Goal: Task Accomplishment & Management: Complete application form

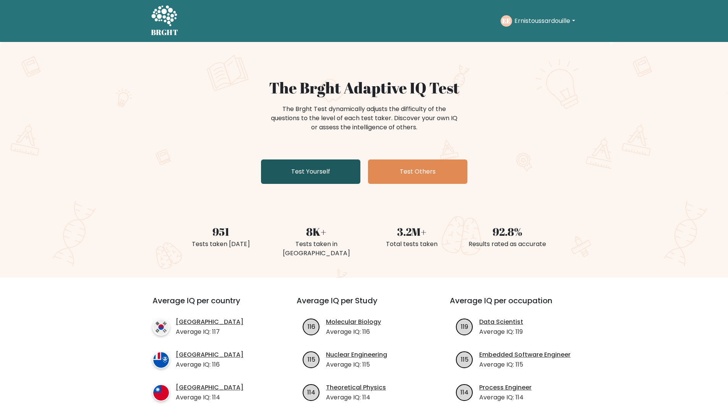
click at [317, 172] on link "Test Yourself" at bounding box center [310, 172] width 99 height 24
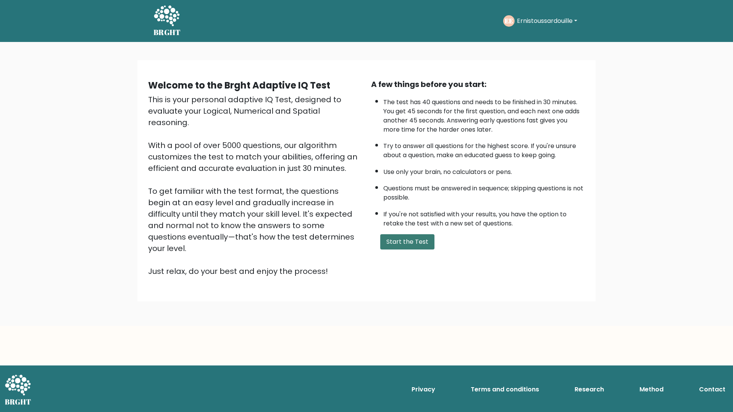
click at [403, 246] on button "Start the Test" at bounding box center [407, 242] width 54 height 15
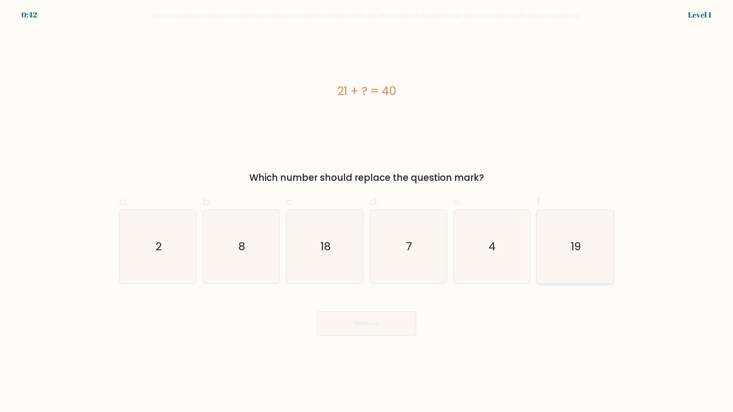
click at [577, 262] on icon "19" at bounding box center [576, 247] width 74 height 74
click at [367, 211] on input "f. 19" at bounding box center [367, 208] width 0 height 5
radio input "true"
click at [357, 327] on button "Next" at bounding box center [366, 324] width 99 height 24
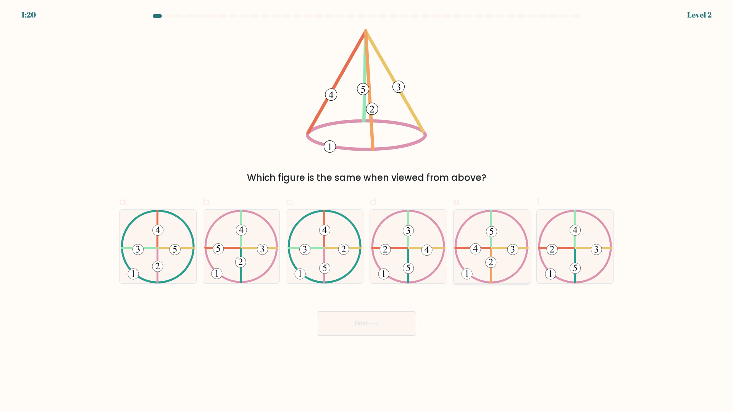
click at [500, 241] on icon at bounding box center [491, 247] width 74 height 74
click at [367, 211] on input "e." at bounding box center [367, 208] width 0 height 5
radio input "true"
click at [363, 325] on button "Next" at bounding box center [366, 324] width 99 height 24
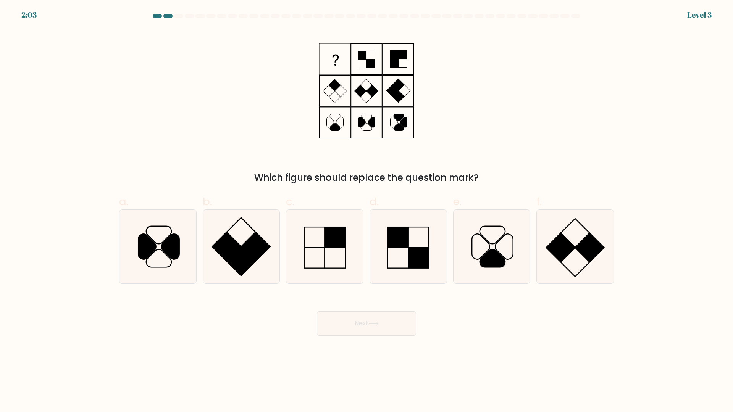
click at [488, 121] on div "Which figure should replace the question mark?" at bounding box center [367, 107] width 504 height 156
click at [344, 259] on icon at bounding box center [325, 247] width 74 height 74
click at [367, 211] on input "c." at bounding box center [367, 208] width 0 height 5
radio input "true"
click at [363, 333] on button "Next" at bounding box center [366, 324] width 99 height 24
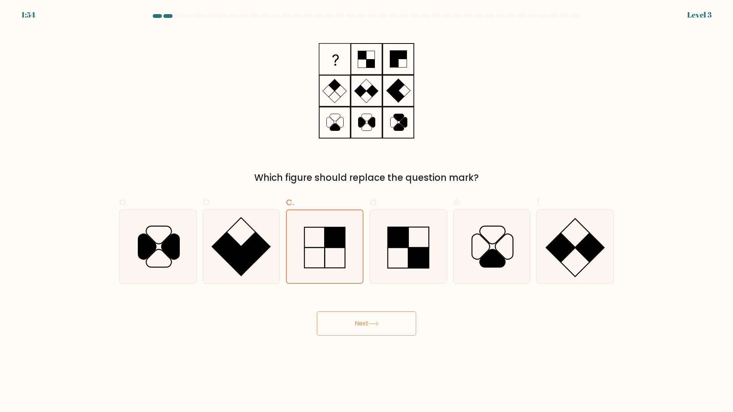
click at [359, 323] on button "Next" at bounding box center [366, 324] width 99 height 24
click at [360, 323] on button "Next" at bounding box center [366, 324] width 99 height 24
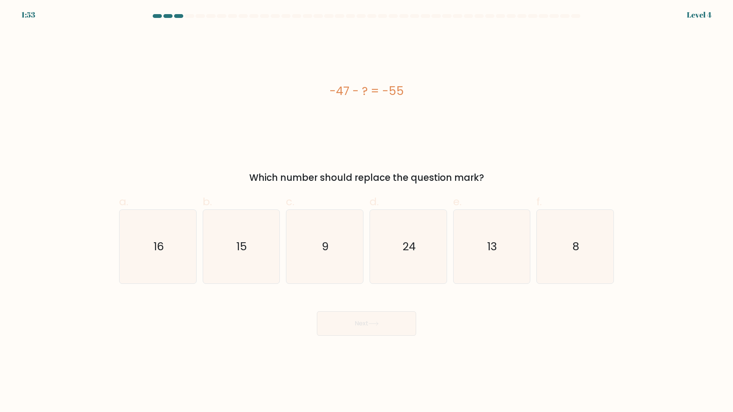
click at [361, 323] on button "Next" at bounding box center [366, 324] width 99 height 24
click at [461, 99] on div "-47 - ? = -55" at bounding box center [366, 90] width 495 height 17
click at [595, 261] on icon "8" at bounding box center [576, 247] width 74 height 74
click at [367, 211] on input "f. 8" at bounding box center [367, 208] width 0 height 5
radio input "true"
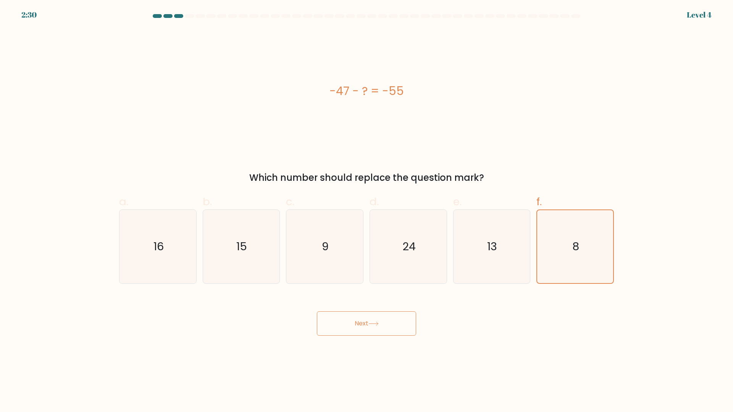
click at [380, 320] on button "Next" at bounding box center [366, 324] width 99 height 24
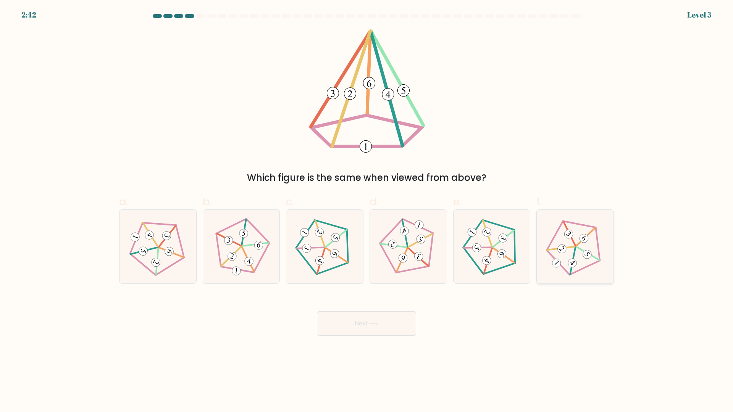
click at [580, 266] on icon at bounding box center [575, 247] width 59 height 59
click at [367, 211] on input "f." at bounding box center [367, 208] width 0 height 5
radio input "true"
drag, startPoint x: 365, startPoint y: 340, endPoint x: 362, endPoint y: 331, distance: 9.2
click at [364, 340] on body "2:41 Level 5" at bounding box center [366, 206] width 733 height 412
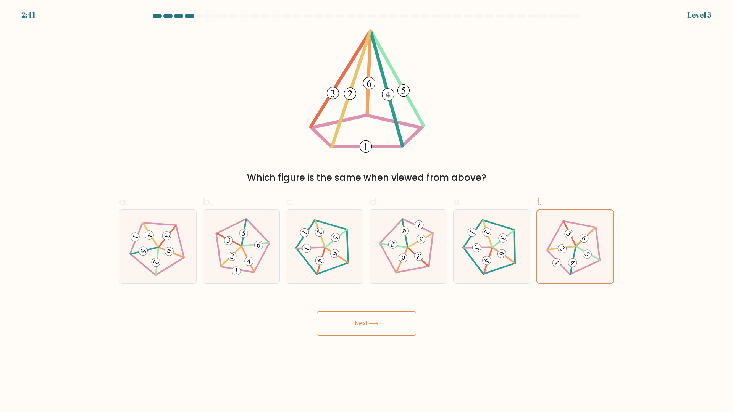
click at [362, 331] on button "Next" at bounding box center [366, 324] width 99 height 24
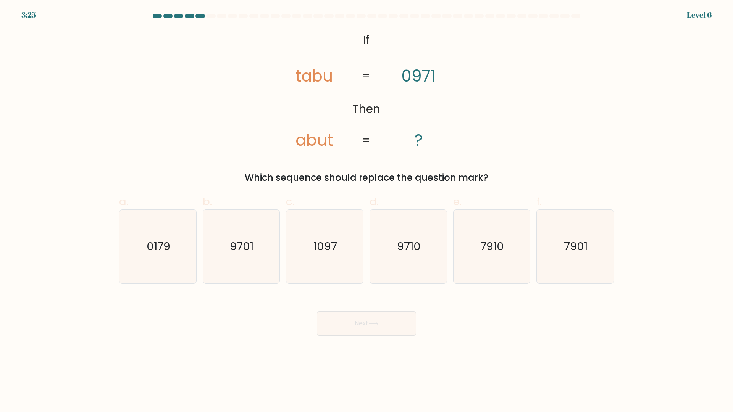
click at [586, 94] on div "@import url('https://fonts.googleapis.com/css?family=Abril+Fatface:400,100,100i…" at bounding box center [367, 107] width 504 height 156
click at [397, 266] on icon "9710" at bounding box center [409, 247] width 74 height 74
click at [367, 211] on input "d. 9710" at bounding box center [367, 208] width 0 height 5
radio input "true"
click at [348, 333] on button "Next" at bounding box center [366, 324] width 99 height 24
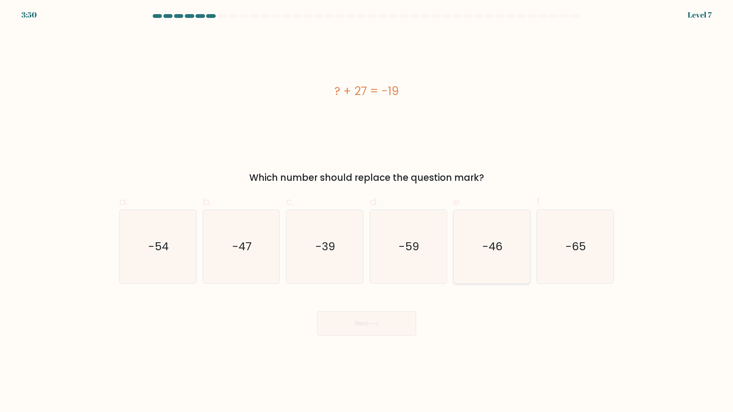
click at [505, 268] on icon "-46" at bounding box center [492, 247] width 74 height 74
click at [367, 211] on input "e. -46" at bounding box center [367, 208] width 0 height 5
radio input "true"
click at [374, 325] on icon at bounding box center [374, 324] width 10 height 4
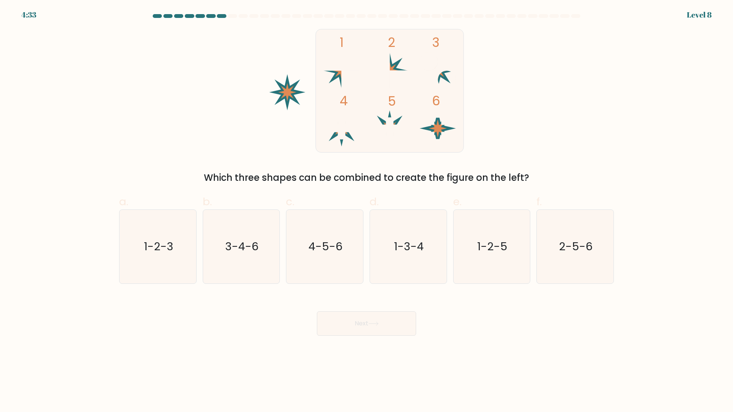
click at [532, 89] on div "1 2 3 4 5 6 Which three shapes can be combined to create the figure on the left?" at bounding box center [367, 107] width 504 height 156
click at [340, 261] on icon "4-5-6" at bounding box center [325, 247] width 74 height 74
click at [367, 211] on input "c. 4-5-6" at bounding box center [367, 208] width 0 height 5
radio input "true"
click at [357, 323] on button "Next" at bounding box center [366, 324] width 99 height 24
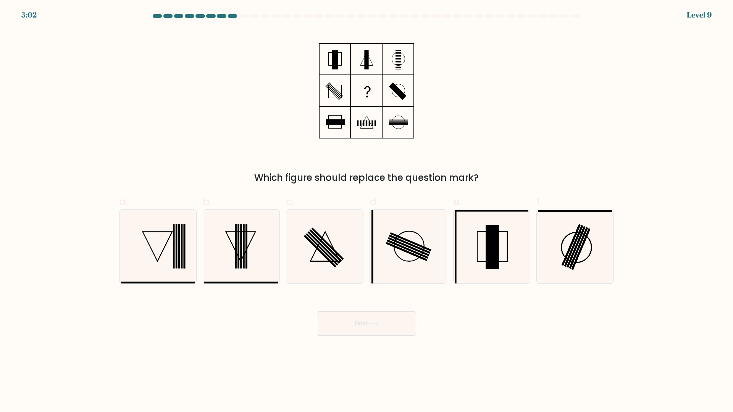
click at [469, 105] on div "Which figure should replace the question mark?" at bounding box center [367, 107] width 504 height 156
click at [321, 264] on icon at bounding box center [325, 247] width 74 height 74
click at [367, 211] on input "c." at bounding box center [367, 208] width 0 height 5
radio input "true"
click at [359, 326] on button "Next" at bounding box center [366, 324] width 99 height 24
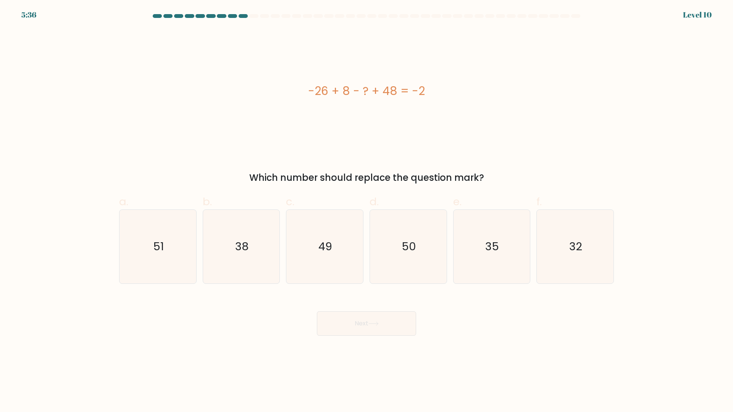
click at [477, 115] on div "-26 + 8 - ? + 48 = -2" at bounding box center [366, 91] width 495 height 124
drag, startPoint x: 570, startPoint y: 268, endPoint x: 535, endPoint y: 271, distance: 35.7
click at [570, 267] on icon "32" at bounding box center [576, 247] width 74 height 74
click at [367, 211] on input "f. 32" at bounding box center [367, 208] width 0 height 5
radio input "true"
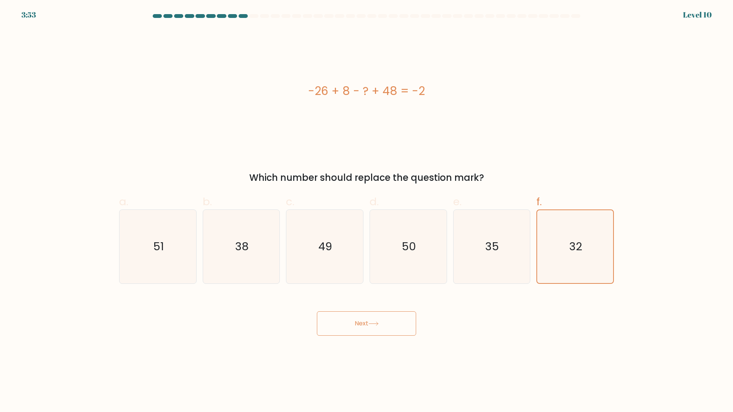
click at [395, 323] on button "Next" at bounding box center [366, 324] width 99 height 24
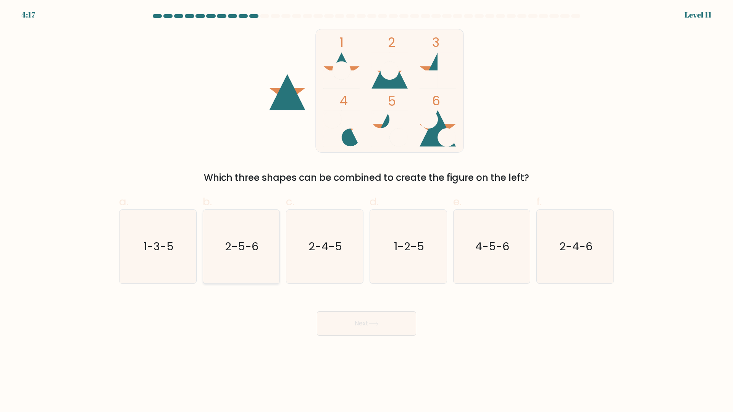
click at [230, 259] on icon "2-5-6" at bounding box center [241, 247] width 74 height 74
click at [367, 211] on input "b. 2-5-6" at bounding box center [367, 208] width 0 height 5
radio input "true"
drag, startPoint x: 587, startPoint y: 258, endPoint x: 519, endPoint y: 287, distance: 73.8
click at [588, 259] on icon "2-4-6" at bounding box center [576, 247] width 74 height 74
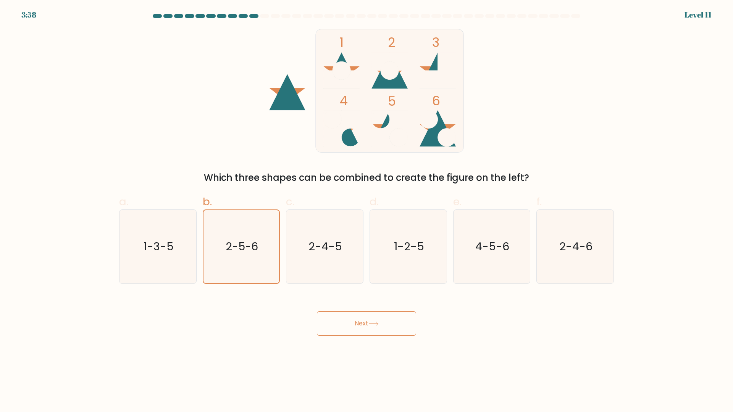
click at [367, 211] on input "f. 2-4-6" at bounding box center [367, 208] width 0 height 5
radio input "true"
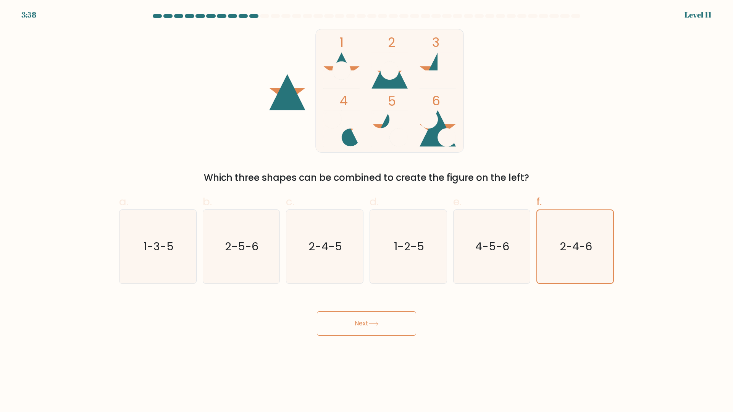
click at [375, 322] on icon at bounding box center [374, 324] width 10 height 4
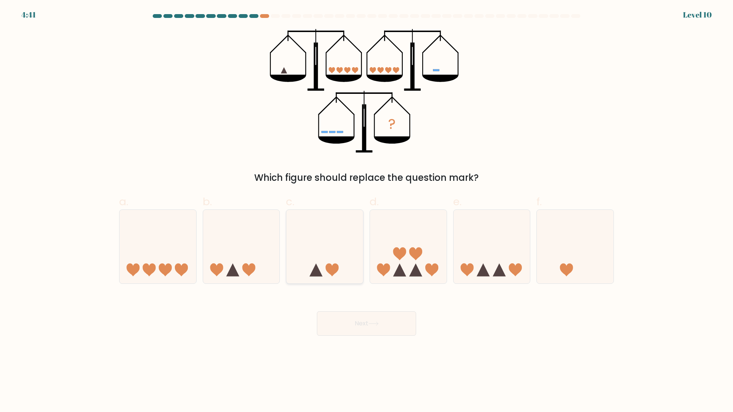
drag, startPoint x: 327, startPoint y: 265, endPoint x: 333, endPoint y: 279, distance: 15.2
click at [327, 265] on icon at bounding box center [324, 246] width 77 height 63
click at [367, 211] on input "c." at bounding box center [367, 208] width 0 height 5
radio input "true"
drag, startPoint x: 359, startPoint y: 331, endPoint x: 364, endPoint y: 317, distance: 14.7
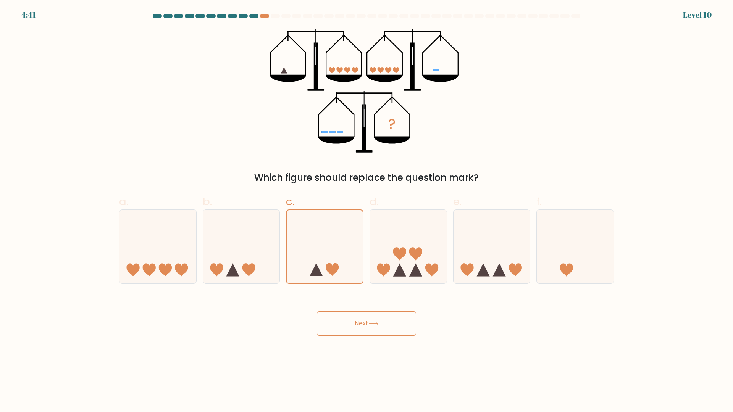
click at [359, 332] on button "Next" at bounding box center [366, 324] width 99 height 24
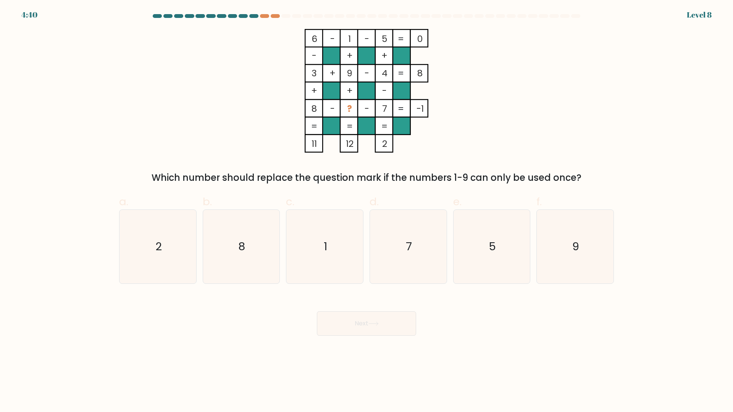
click at [396, 260] on icon "7" at bounding box center [409, 247] width 74 height 74
click at [367, 211] on input "d. 7" at bounding box center [367, 208] width 0 height 5
radio input "true"
click at [372, 319] on button "Next" at bounding box center [366, 324] width 99 height 24
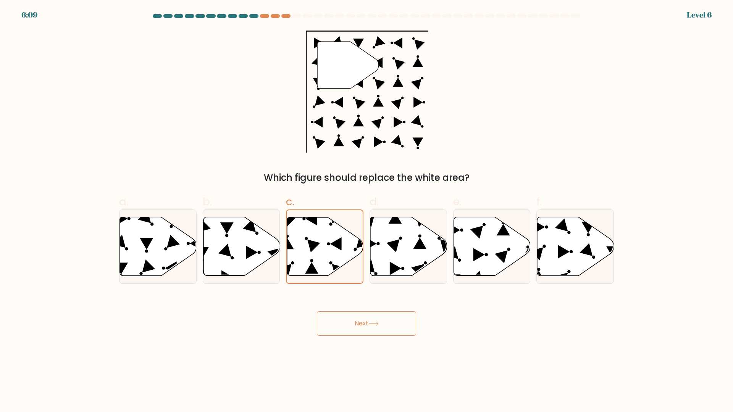
drag, startPoint x: 369, startPoint y: 325, endPoint x: 396, endPoint y: 262, distance: 68.1
click at [369, 325] on button "Next" at bounding box center [366, 324] width 99 height 24
click at [396, 261] on icon at bounding box center [408, 246] width 77 height 59
click at [367, 211] on input "d." at bounding box center [367, 208] width 0 height 5
radio input "true"
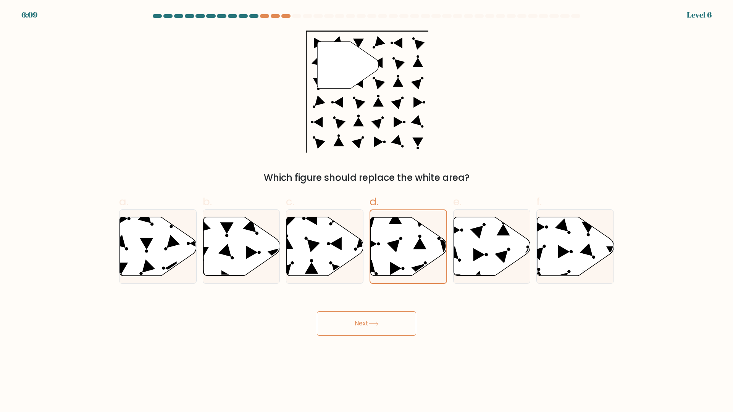
drag, startPoint x: 382, startPoint y: 321, endPoint x: 370, endPoint y: 301, distance: 23.3
click at [381, 320] on button "Next" at bounding box center [366, 324] width 99 height 24
drag, startPoint x: 344, startPoint y: 269, endPoint x: 358, endPoint y: 299, distance: 33.0
click at [345, 270] on icon at bounding box center [324, 247] width 77 height 60
click at [367, 211] on input "c." at bounding box center [367, 208] width 0 height 5
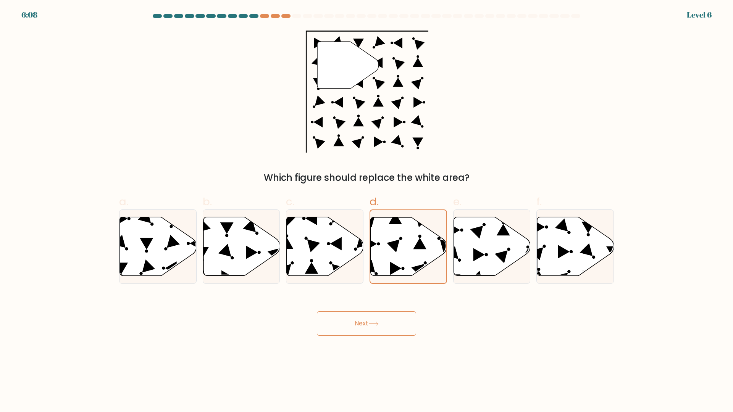
radio input "true"
drag, startPoint x: 367, startPoint y: 325, endPoint x: 362, endPoint y: 312, distance: 14.3
click at [367, 325] on button "Next" at bounding box center [366, 324] width 99 height 24
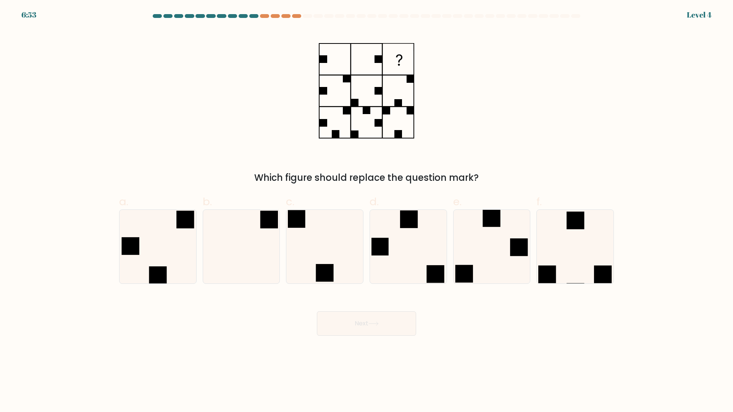
drag, startPoint x: 351, startPoint y: 313, endPoint x: 345, endPoint y: 297, distance: 16.9
click at [349, 309] on div "Next" at bounding box center [367, 314] width 504 height 43
click at [338, 270] on icon at bounding box center [325, 247] width 74 height 74
click at [367, 211] on input "c." at bounding box center [367, 208] width 0 height 5
radio input "true"
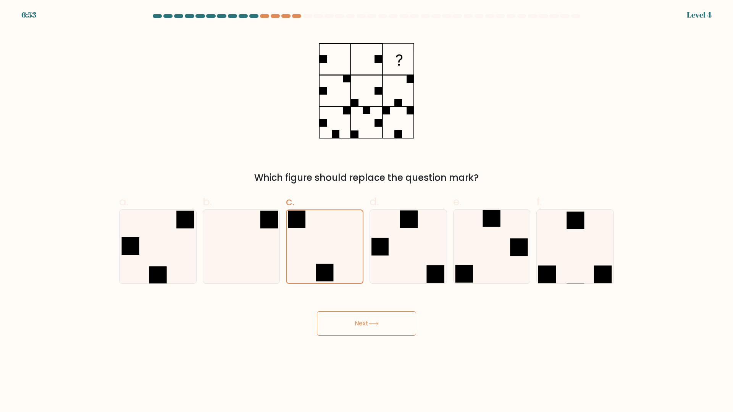
click at [354, 318] on button "Next" at bounding box center [366, 324] width 99 height 24
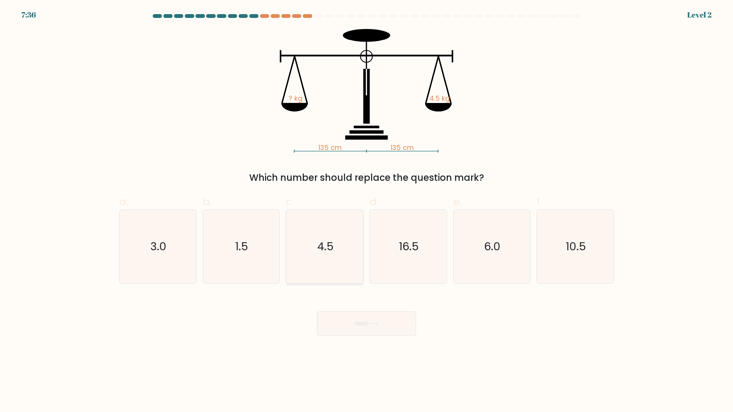
click at [349, 270] on icon "4.5" at bounding box center [325, 247] width 74 height 74
click at [367, 211] on input "c. 4.5" at bounding box center [367, 208] width 0 height 5
radio input "true"
drag, startPoint x: 366, startPoint y: 326, endPoint x: 342, endPoint y: 282, distance: 49.7
click at [363, 323] on button "Next" at bounding box center [366, 324] width 99 height 24
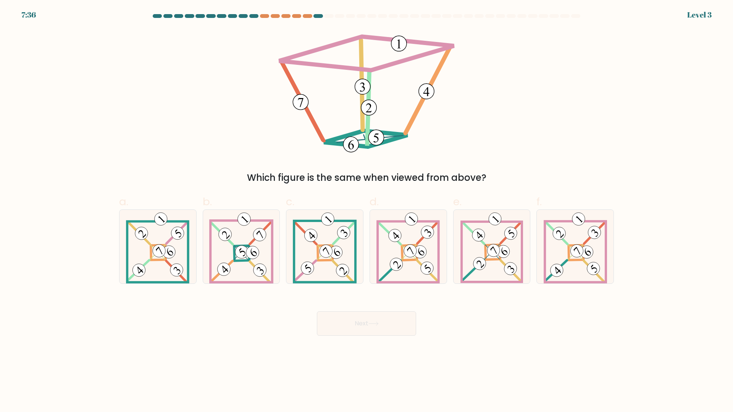
click at [331, 259] on icon at bounding box center [325, 247] width 64 height 74
click at [367, 211] on input "c." at bounding box center [367, 208] width 0 height 5
radio input "true"
drag, startPoint x: 355, startPoint y: 319, endPoint x: 345, endPoint y: 285, distance: 35.6
click at [354, 317] on button "Next" at bounding box center [366, 324] width 99 height 24
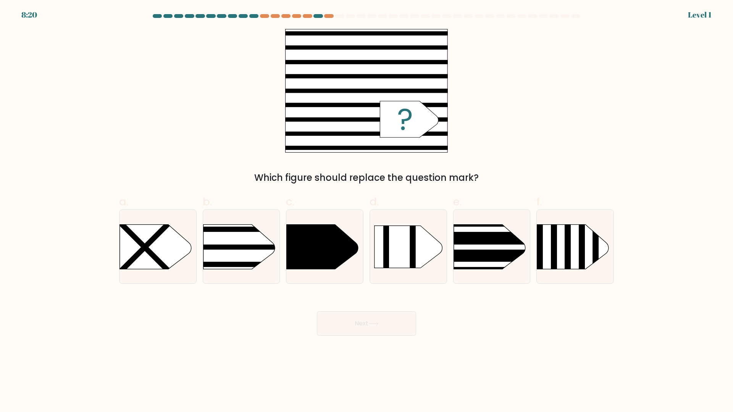
click at [338, 271] on div at bounding box center [325, 247] width 78 height 74
click at [367, 211] on input "c." at bounding box center [367, 208] width 0 height 5
radio input "true"
click at [356, 319] on button "Next" at bounding box center [366, 324] width 99 height 24
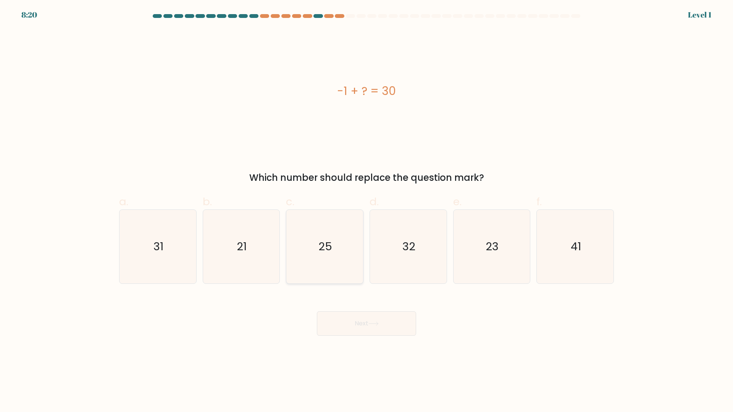
click at [334, 267] on icon "25" at bounding box center [325, 247] width 74 height 74
click at [367, 211] on input "c. 25" at bounding box center [367, 208] width 0 height 5
radio input "true"
click at [355, 319] on button "Next" at bounding box center [366, 324] width 99 height 24
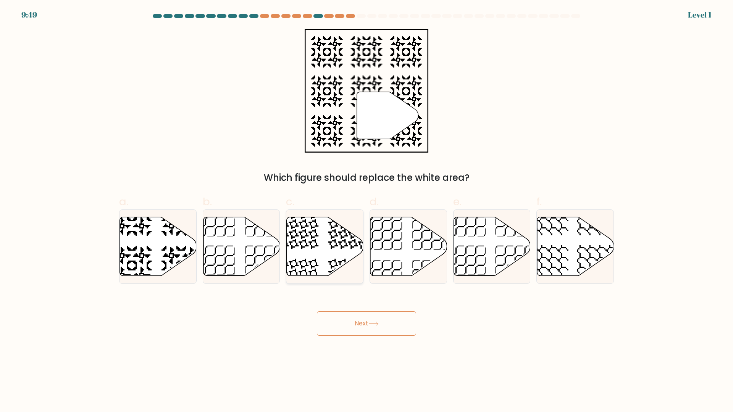
click at [343, 273] on icon at bounding box center [324, 247] width 77 height 60
click at [367, 211] on input "c." at bounding box center [367, 208] width 0 height 5
radio input "true"
click at [363, 328] on button "Next" at bounding box center [366, 324] width 99 height 24
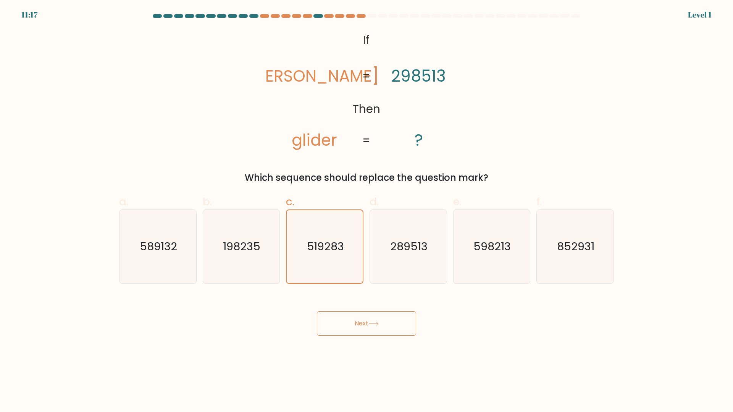
click at [357, 318] on button "Next" at bounding box center [366, 324] width 99 height 24
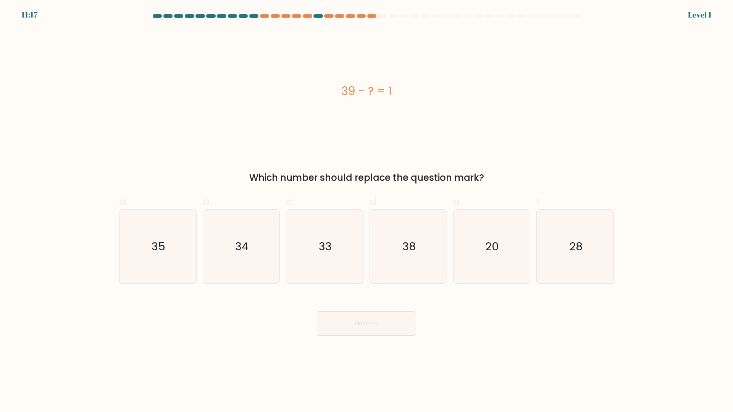
click at [337, 269] on icon "33" at bounding box center [325, 247] width 74 height 74
click at [367, 211] on input "c. 33" at bounding box center [367, 208] width 0 height 5
radio input "true"
drag, startPoint x: 352, startPoint y: 316, endPoint x: 349, endPoint y: 310, distance: 6.8
click at [350, 315] on button "Next" at bounding box center [366, 324] width 99 height 24
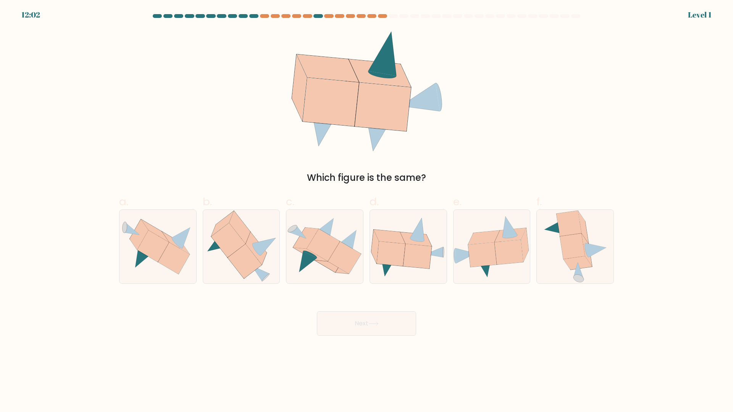
click at [338, 272] on icon at bounding box center [332, 268] width 34 height 14
click at [367, 211] on input "c." at bounding box center [367, 208] width 0 height 5
radio input "true"
click at [336, 320] on button "Next" at bounding box center [366, 324] width 99 height 24
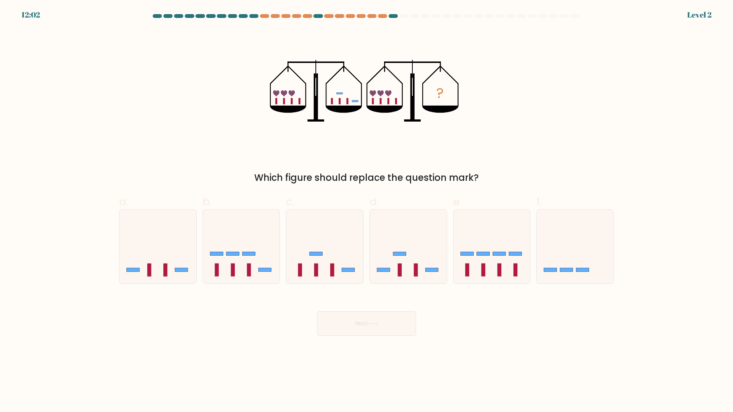
click at [334, 274] on rect at bounding box center [332, 270] width 4 height 13
click at [367, 211] on input "c." at bounding box center [367, 208] width 0 height 5
radio input "true"
drag, startPoint x: 354, startPoint y: 325, endPoint x: 351, endPoint y: 321, distance: 5.4
click at [352, 323] on button "Next" at bounding box center [366, 324] width 99 height 24
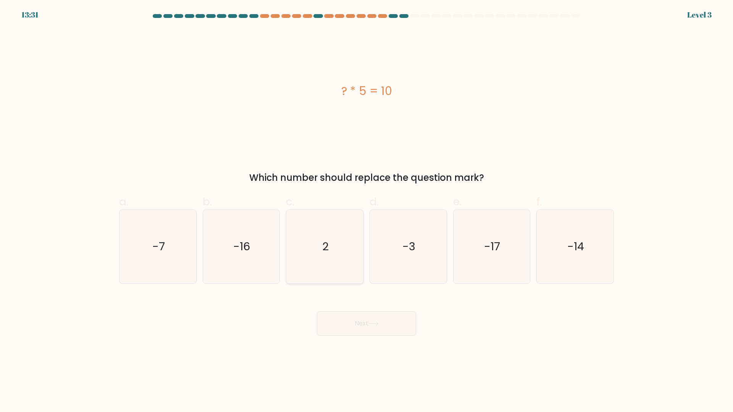
click at [337, 269] on icon "2" at bounding box center [325, 247] width 74 height 74
click at [367, 211] on input "c. 2" at bounding box center [367, 208] width 0 height 5
radio input "true"
drag, startPoint x: 357, startPoint y: 322, endPoint x: 341, endPoint y: 278, distance: 46.2
click at [356, 319] on button "Next" at bounding box center [366, 324] width 99 height 24
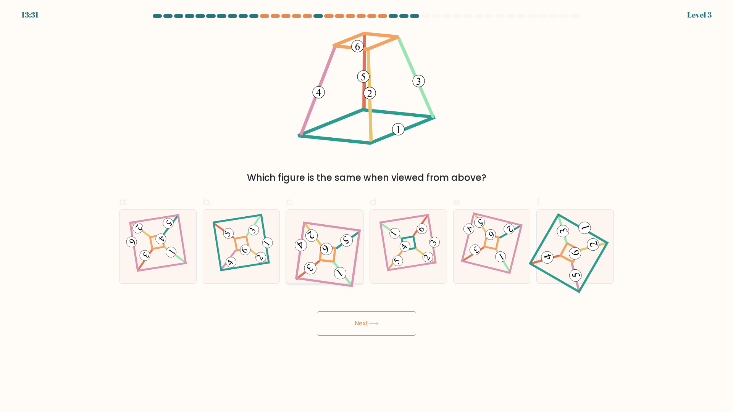
click at [335, 264] on 658 at bounding box center [343, 275] width 23 height 23
click at [367, 211] on input "c." at bounding box center [367, 208] width 0 height 5
radio input "true"
drag, startPoint x: 362, startPoint y: 332, endPoint x: 347, endPoint y: 290, distance: 44.9
click at [358, 328] on button "Next" at bounding box center [366, 324] width 99 height 24
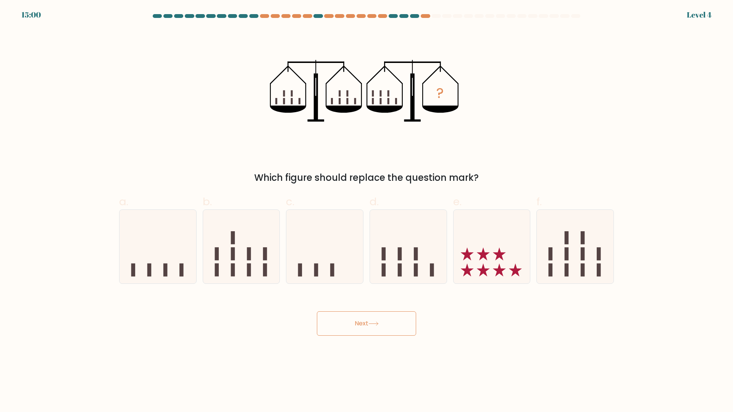
drag, startPoint x: 338, startPoint y: 268, endPoint x: 353, endPoint y: 303, distance: 37.5
click at [340, 272] on icon at bounding box center [324, 246] width 77 height 63
click at [367, 211] on input "c." at bounding box center [367, 208] width 0 height 5
radio input "true"
click at [359, 325] on button "Next" at bounding box center [366, 324] width 99 height 24
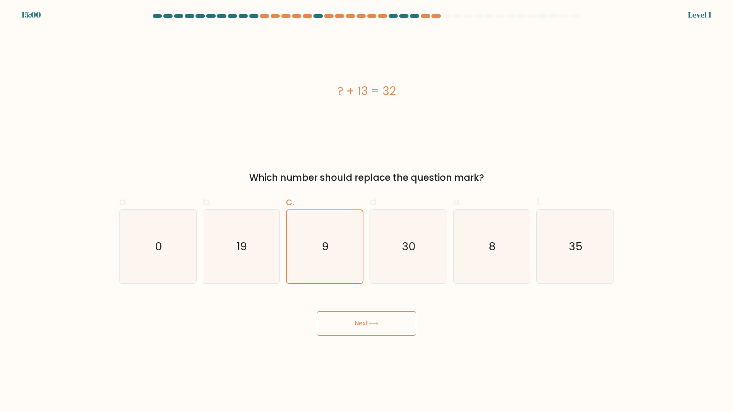
drag, startPoint x: 357, startPoint y: 327, endPoint x: 341, endPoint y: 285, distance: 45.2
click at [354, 323] on button "Next" at bounding box center [366, 324] width 99 height 24
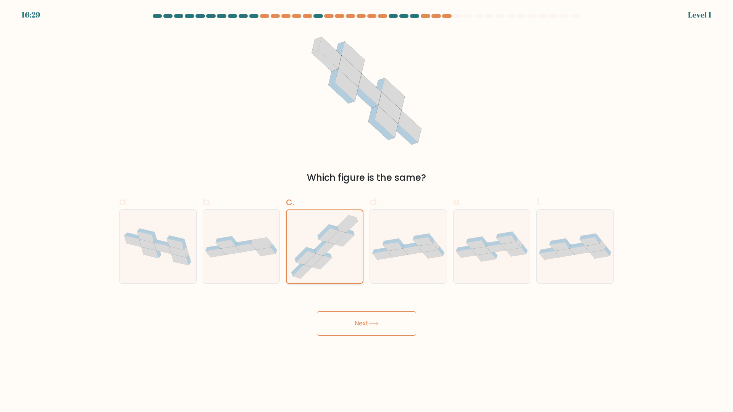
drag, startPoint x: 354, startPoint y: 321, endPoint x: 334, endPoint y: 271, distance: 54.0
click at [352, 317] on button "Next" at bounding box center [366, 324] width 99 height 24
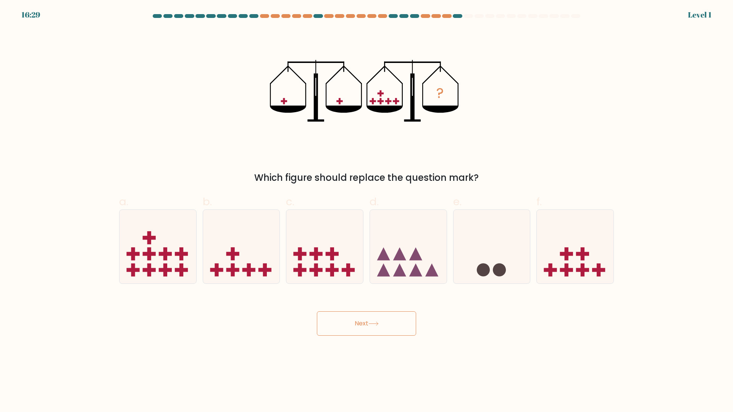
drag, startPoint x: 331, startPoint y: 262, endPoint x: 351, endPoint y: 319, distance: 59.7
click at [332, 264] on icon at bounding box center [324, 246] width 77 height 63
click at [367, 211] on input "c." at bounding box center [367, 208] width 0 height 5
radio input "true"
click at [349, 320] on button "Next" at bounding box center [366, 324] width 99 height 24
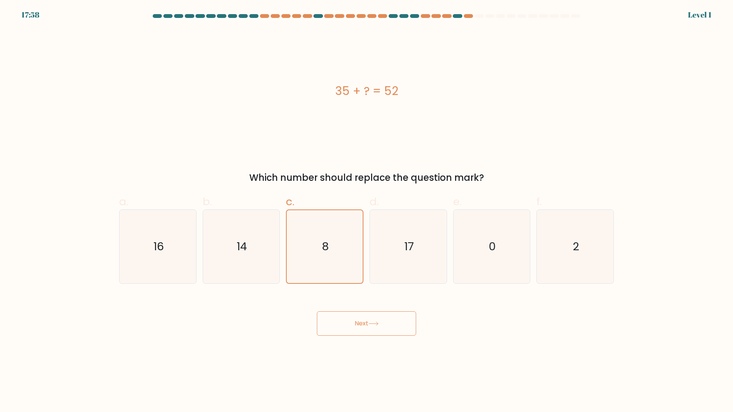
click at [352, 320] on button "Next" at bounding box center [366, 324] width 99 height 24
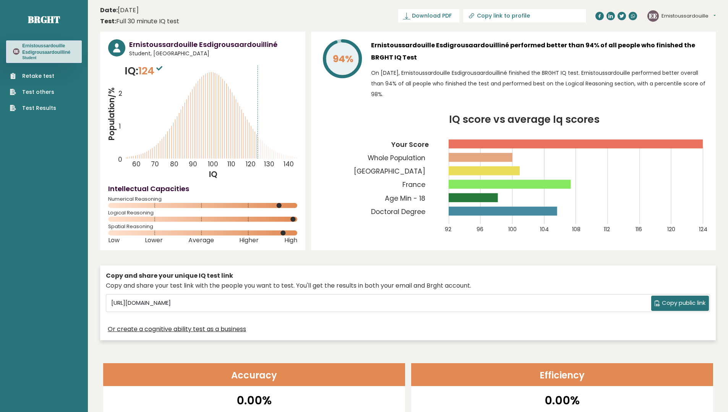
click at [32, 74] on link "Retake test" at bounding box center [33, 76] width 46 height 8
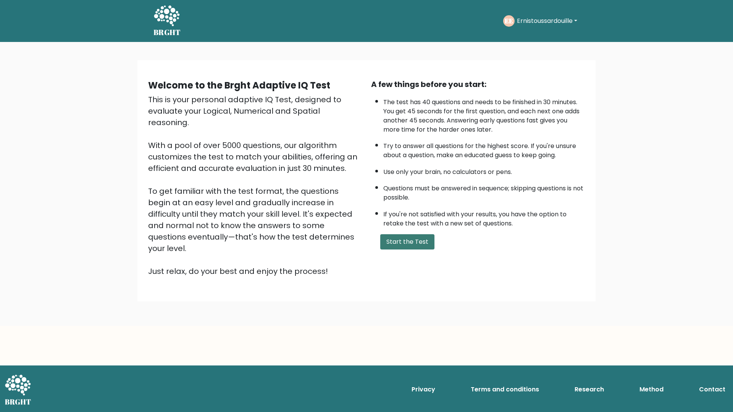
click at [408, 245] on button "Start the Test" at bounding box center [407, 242] width 54 height 15
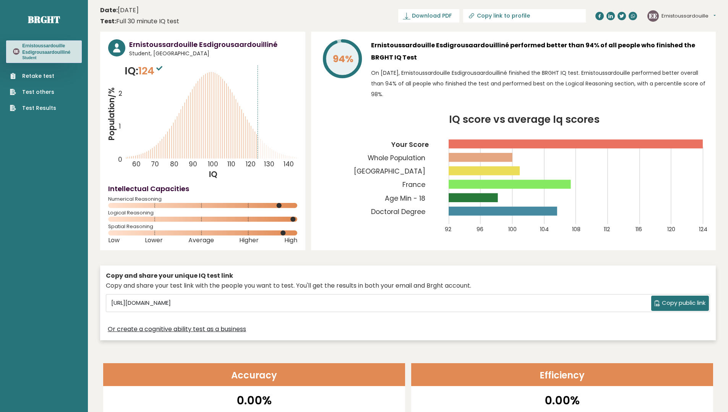
click at [38, 76] on link "Retake test" at bounding box center [33, 76] width 46 height 8
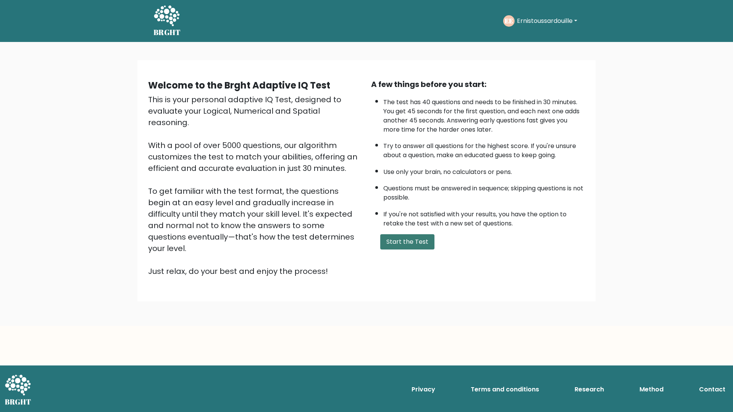
click at [383, 239] on button "Start the Test" at bounding box center [407, 242] width 54 height 15
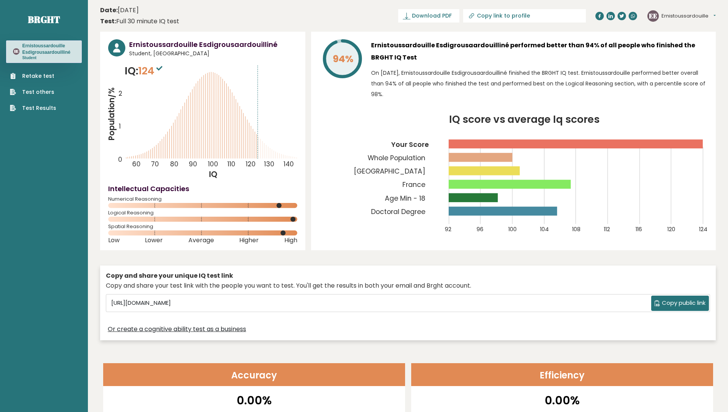
click at [55, 79] on ul "Retake test Test others Test Results" at bounding box center [33, 92] width 54 height 40
click at [44, 76] on link "Retake test" at bounding box center [33, 76] width 46 height 8
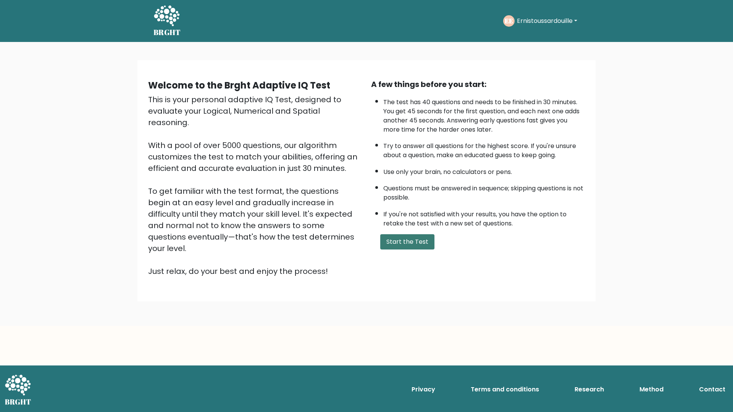
click at [411, 241] on button "Start the Test" at bounding box center [407, 242] width 54 height 15
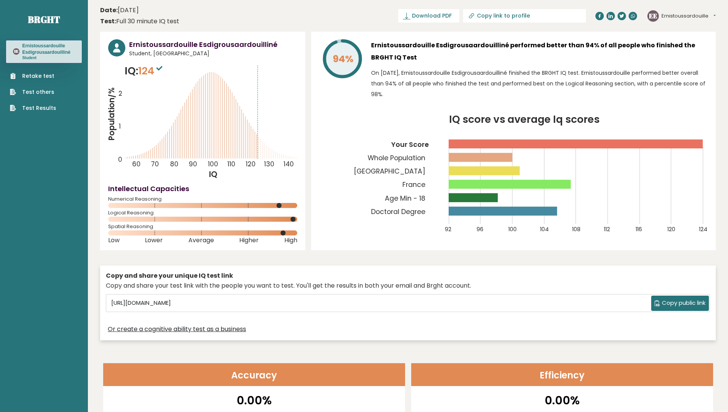
click at [49, 74] on link "Retake test" at bounding box center [33, 76] width 46 height 8
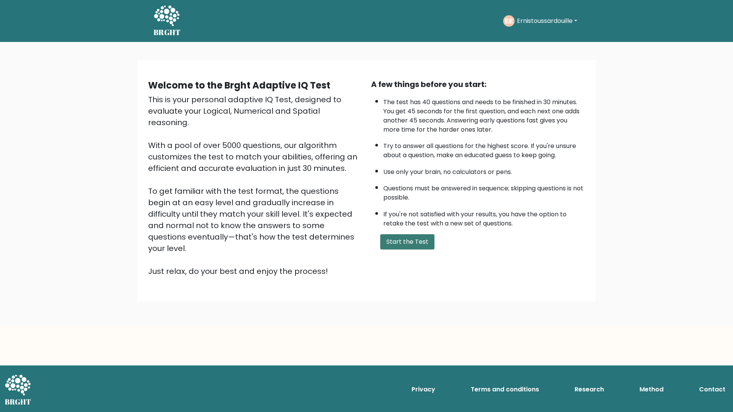
click at [419, 239] on button "Start the Test" at bounding box center [407, 242] width 54 height 15
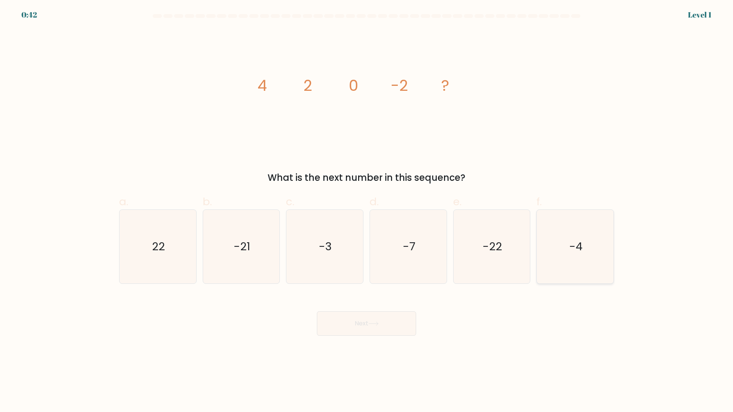
click at [569, 257] on icon "-4" at bounding box center [576, 247] width 74 height 74
click at [367, 211] on input "f. -4" at bounding box center [367, 208] width 0 height 5
radio input "true"
click at [370, 317] on button "Next" at bounding box center [366, 324] width 99 height 24
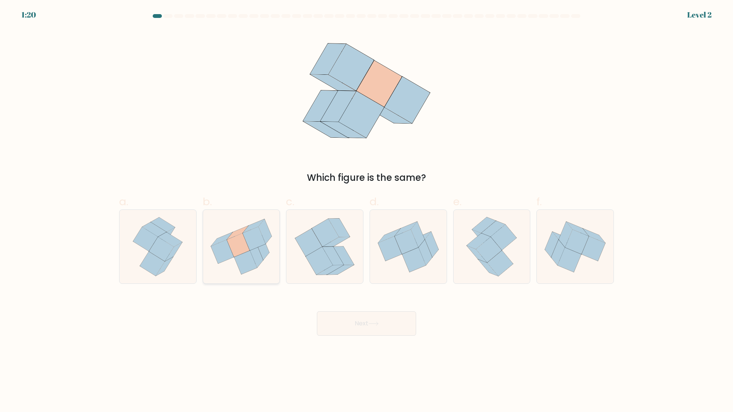
click at [245, 259] on icon at bounding box center [245, 263] width 23 height 24
click at [367, 211] on input "b." at bounding box center [367, 208] width 0 height 5
radio input "true"
click at [361, 319] on button "Next" at bounding box center [366, 324] width 99 height 24
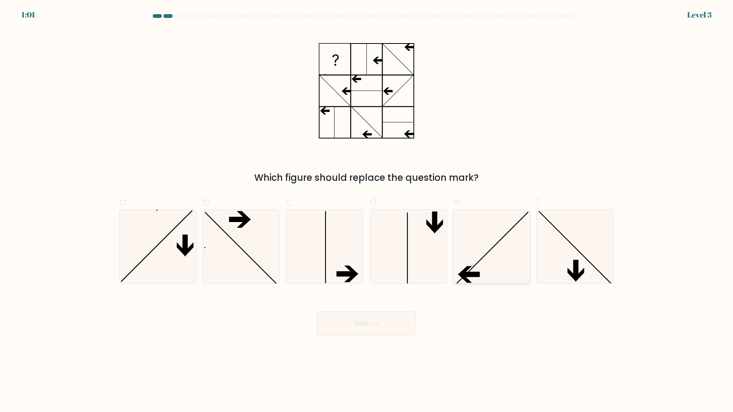
click at [482, 247] on icon at bounding box center [492, 247] width 74 height 74
click at [367, 211] on input "e." at bounding box center [367, 208] width 0 height 5
radio input "true"
click at [380, 321] on button "Next" at bounding box center [366, 324] width 99 height 24
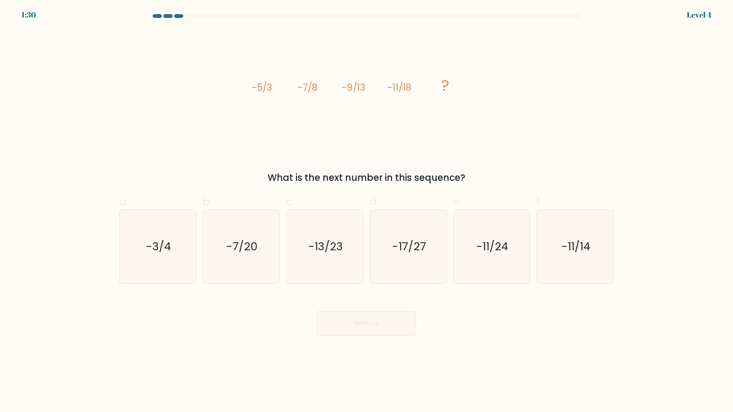
drag, startPoint x: 325, startPoint y: 249, endPoint x: 359, endPoint y: 298, distance: 59.0
click at [326, 249] on text "-13/23" at bounding box center [325, 246] width 35 height 15
click at [367, 211] on input "c. -13/23" at bounding box center [367, 208] width 0 height 5
radio input "true"
click at [369, 323] on button "Next" at bounding box center [366, 324] width 99 height 24
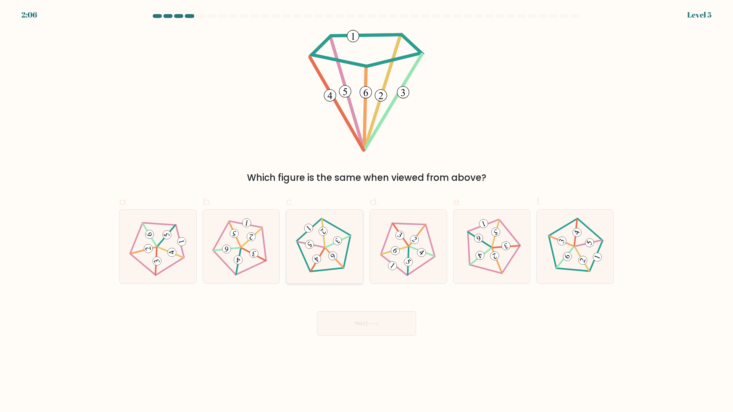
click at [343, 269] on 167 at bounding box center [326, 249] width 75 height 74
click at [367, 211] on input "c." at bounding box center [367, 208] width 0 height 5
radio input "true"
click at [362, 340] on body "2:06 Level 5" at bounding box center [366, 206] width 733 height 412
click at [358, 335] on button "Next" at bounding box center [366, 324] width 99 height 24
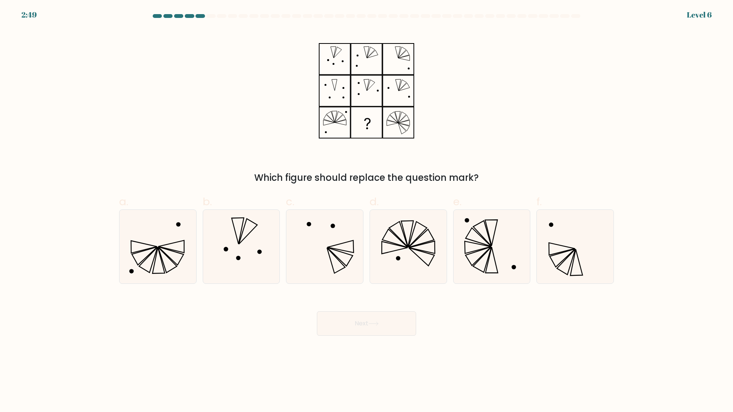
click at [497, 91] on div "Which figure should replace the question mark?" at bounding box center [367, 107] width 504 height 156
click at [391, 242] on icon at bounding box center [409, 247] width 74 height 74
click at [367, 211] on input "d." at bounding box center [367, 208] width 0 height 5
radio input "true"
click at [387, 328] on button "Next" at bounding box center [366, 324] width 99 height 24
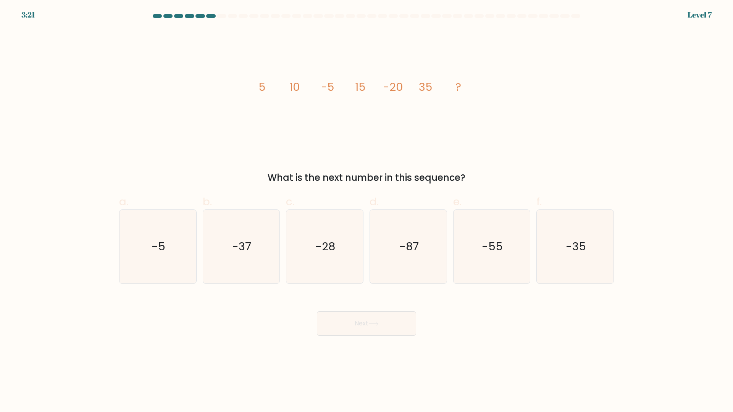
click at [406, 126] on icon "image/svg+xml 5 10 -5 15 -20 35 ?" at bounding box center [366, 91] width 229 height 124
click at [485, 270] on icon "-55" at bounding box center [492, 247] width 74 height 74
click at [367, 211] on input "e. -55" at bounding box center [367, 208] width 0 height 5
radio input "true"
click at [379, 324] on icon at bounding box center [374, 324] width 10 height 4
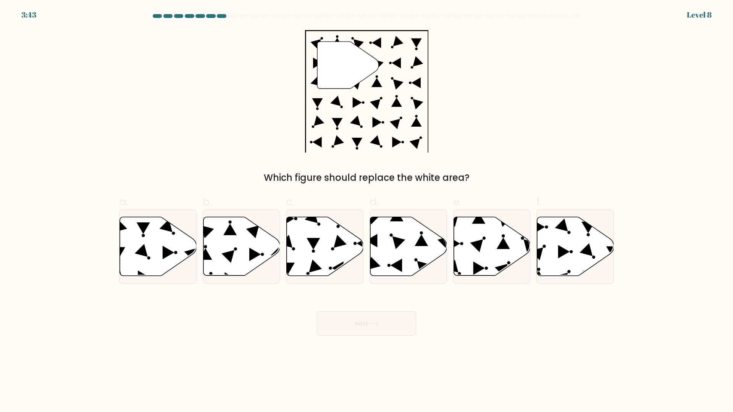
click at [513, 118] on div "" Which figure should replace the white area?" at bounding box center [367, 107] width 504 height 156
click at [475, 265] on icon at bounding box center [478, 268] width 11 height 13
click at [367, 211] on input "e." at bounding box center [367, 208] width 0 height 5
radio input "true"
click at [351, 323] on button "Next" at bounding box center [366, 324] width 99 height 24
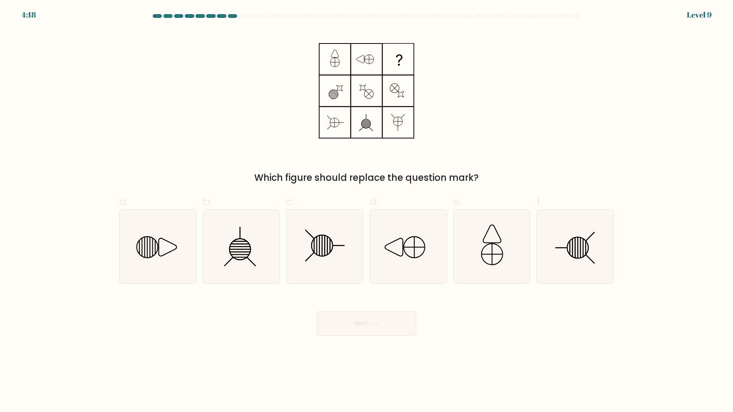
click at [467, 105] on div "Which figure should replace the question mark?" at bounding box center [367, 107] width 504 height 156
click at [156, 250] on icon at bounding box center [158, 247] width 74 height 74
click at [367, 211] on input "a." at bounding box center [367, 208] width 0 height 5
radio input "true"
click at [347, 322] on button "Next" at bounding box center [366, 324] width 99 height 24
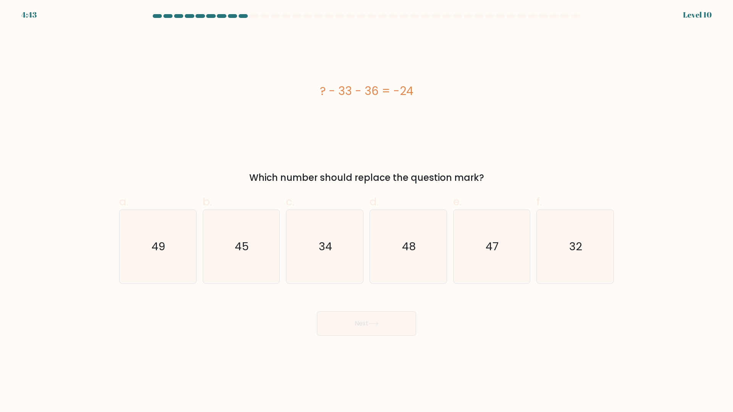
click at [507, 127] on div "? - 33 - 36 = -24" at bounding box center [366, 91] width 495 height 124
click at [238, 246] on text "45" at bounding box center [242, 246] width 14 height 15
click at [367, 211] on input "b. 45" at bounding box center [367, 208] width 0 height 5
radio input "true"
click at [345, 320] on button "Next" at bounding box center [366, 324] width 99 height 24
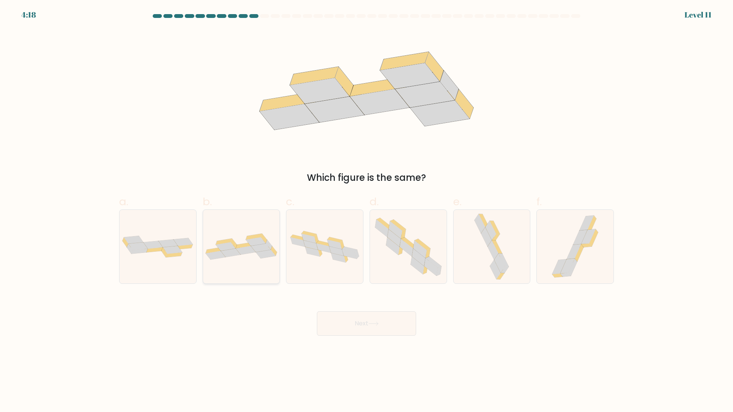
click at [244, 259] on icon at bounding box center [241, 247] width 77 height 26
click at [367, 211] on input "b." at bounding box center [367, 208] width 0 height 5
radio input "true"
click at [382, 322] on button "Next" at bounding box center [366, 324] width 99 height 24
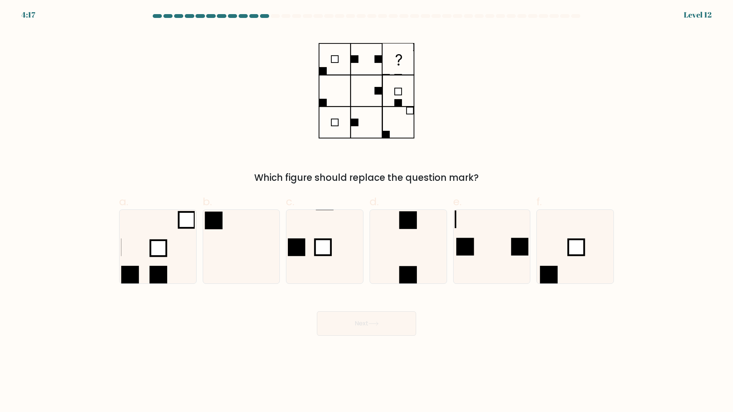
click at [506, 115] on div "Which figure should replace the question mark?" at bounding box center [367, 107] width 504 height 156
click at [168, 256] on icon at bounding box center [158, 247] width 74 height 74
click at [367, 211] on input "a." at bounding box center [367, 208] width 0 height 5
radio input "true"
click at [364, 320] on button "Next" at bounding box center [366, 324] width 99 height 24
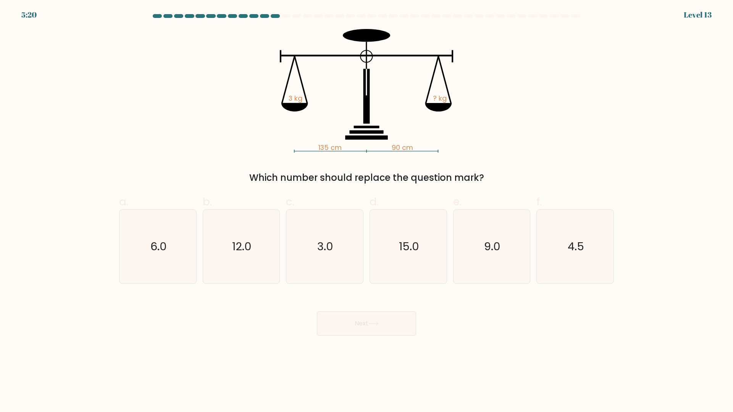
click at [529, 123] on div "135 cm 90 cm 3 kg ? kg Which number should replace the question mark?" at bounding box center [367, 107] width 504 height 156
click at [562, 244] on icon "4.5" at bounding box center [576, 247] width 74 height 74
click at [367, 211] on input "f. 4.5" at bounding box center [367, 208] width 0 height 5
radio input "true"
click at [397, 320] on button "Next" at bounding box center [366, 324] width 99 height 24
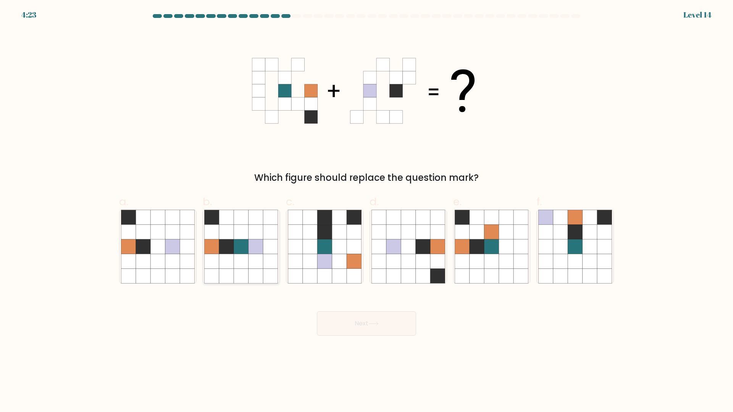
click at [246, 256] on icon at bounding box center [241, 261] width 15 height 15
click at [367, 211] on input "b." at bounding box center [367, 208] width 0 height 5
radio input "true"
click at [345, 333] on button "Next" at bounding box center [366, 324] width 99 height 24
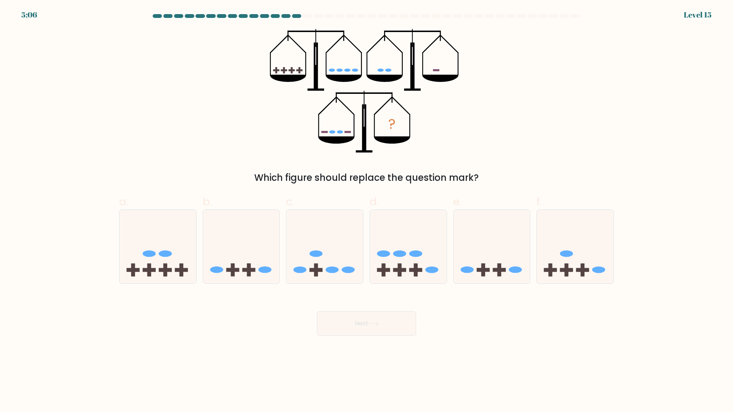
click at [451, 186] on form at bounding box center [366, 175] width 733 height 322
click at [139, 270] on rect at bounding box center [132, 270] width 13 height 4
click at [367, 211] on input "a." at bounding box center [367, 208] width 0 height 5
radio input "true"
click at [342, 328] on button "Next" at bounding box center [366, 324] width 99 height 24
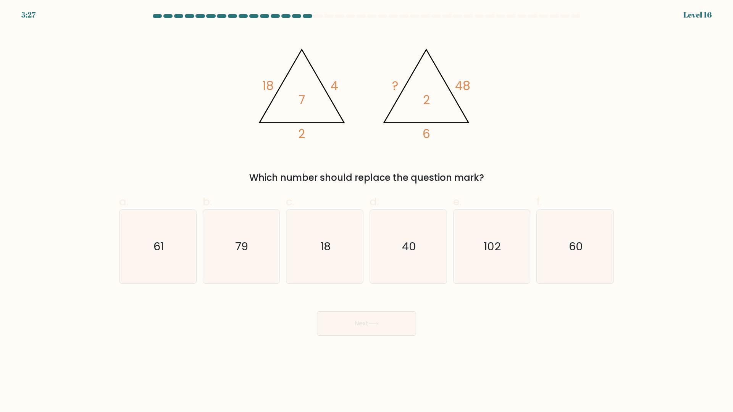
click at [544, 100] on div "@import url('https://fonts.googleapis.com/css?family=Abril+Fatface:400,100,100i…" at bounding box center [367, 107] width 504 height 156
click at [267, 257] on icon "79" at bounding box center [241, 247] width 74 height 74
click at [367, 211] on input "b. 79" at bounding box center [367, 208] width 0 height 5
radio input "true"
click at [368, 331] on button "Next" at bounding box center [366, 324] width 99 height 24
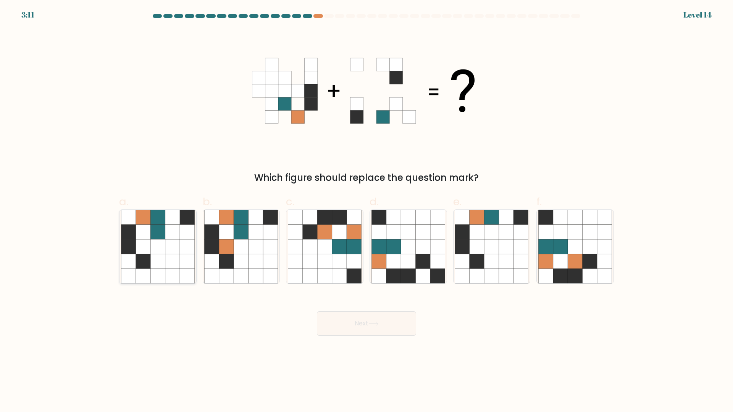
click at [139, 257] on icon at bounding box center [143, 261] width 15 height 15
click at [367, 211] on input "a." at bounding box center [367, 208] width 0 height 5
radio input "true"
click at [384, 326] on button "Next" at bounding box center [366, 324] width 99 height 24
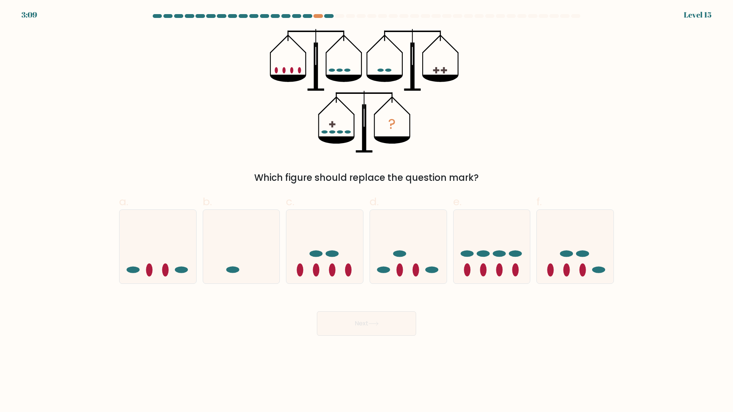
click at [480, 112] on div "? Which figure should replace the question mark?" at bounding box center [367, 107] width 504 height 156
click at [340, 257] on icon at bounding box center [324, 246] width 77 height 63
click at [367, 211] on input "c." at bounding box center [367, 208] width 0 height 5
radio input "true"
click at [564, 274] on icon at bounding box center [575, 246] width 77 height 63
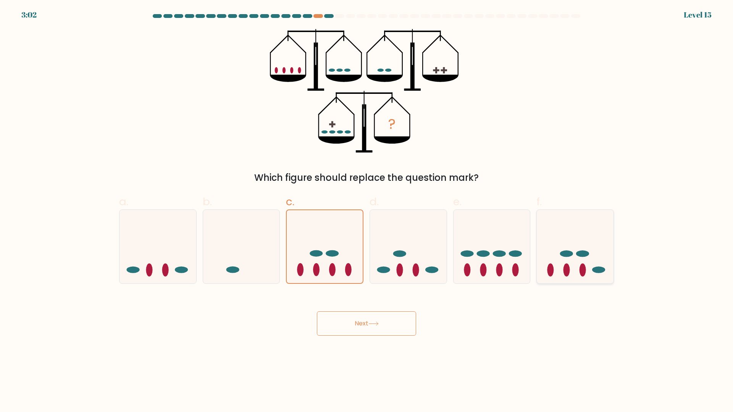
click at [367, 211] on input "f." at bounding box center [367, 208] width 0 height 5
radio input "true"
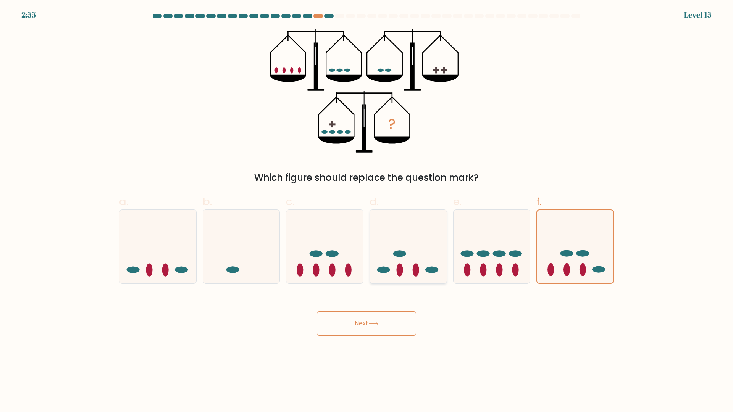
click at [401, 257] on icon at bounding box center [408, 246] width 77 height 63
click at [367, 211] on input "d." at bounding box center [367, 208] width 0 height 5
radio input "true"
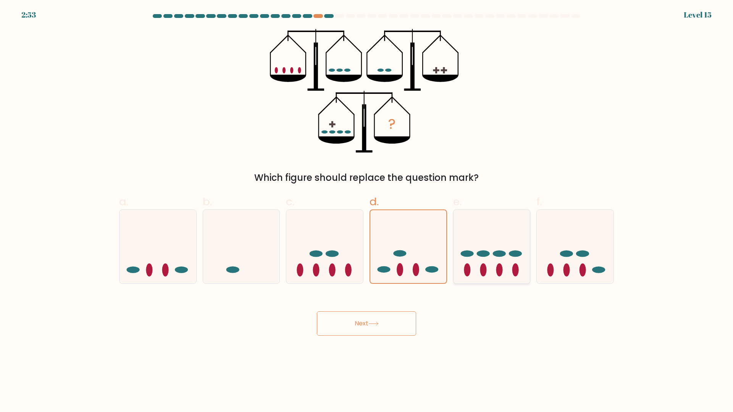
click at [498, 265] on ellipse at bounding box center [499, 270] width 6 height 13
click at [367, 211] on input "e." at bounding box center [367, 208] width 0 height 5
radio input "true"
click at [393, 323] on button "Next" at bounding box center [366, 324] width 99 height 24
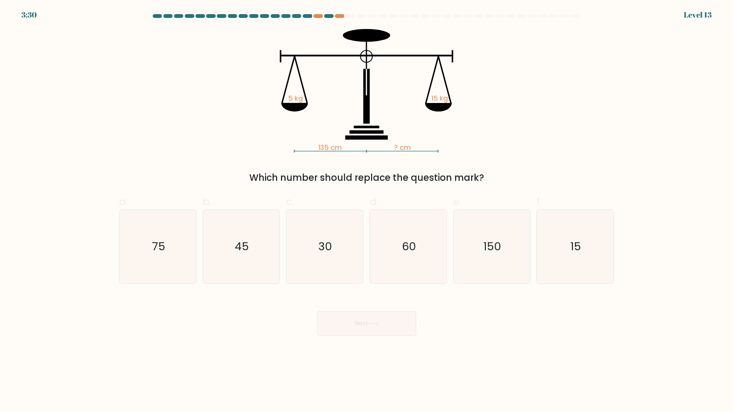
click at [496, 153] on div "135 cm ? cm 5 kg 15 kg Which number should replace the question mark?" at bounding box center [367, 107] width 504 height 156
click at [500, 155] on div "135 cm ? cm 5 kg 15 kg Which number should replace the question mark?" at bounding box center [367, 107] width 504 height 156
click at [243, 250] on text "45" at bounding box center [242, 246] width 14 height 15
click at [367, 211] on input "b. 45" at bounding box center [367, 208] width 0 height 5
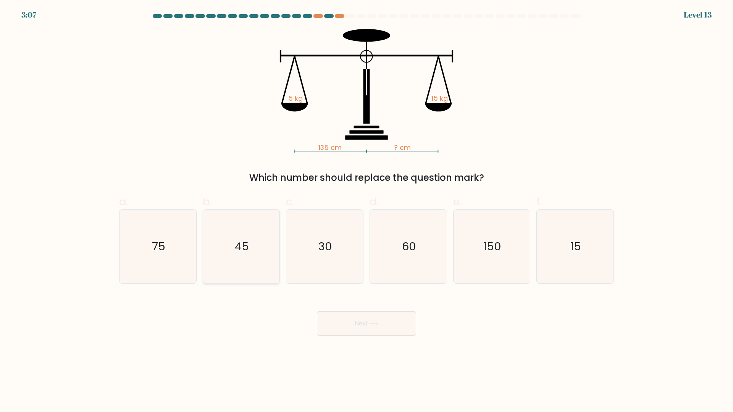
radio input "true"
click at [377, 349] on body "3:06 Level 13" at bounding box center [366, 206] width 733 height 412
click at [371, 324] on icon at bounding box center [373, 323] width 9 height 3
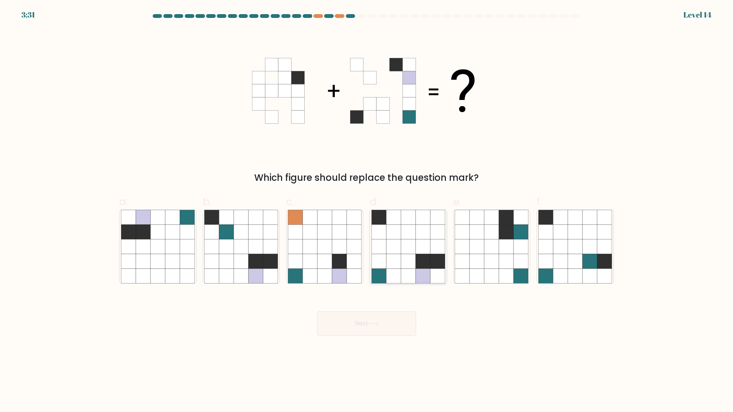
click at [396, 255] on icon at bounding box center [394, 261] width 15 height 15
click at [367, 211] on input "d." at bounding box center [367, 208] width 0 height 5
radio input "true"
click at [379, 320] on button "Next" at bounding box center [366, 324] width 99 height 24
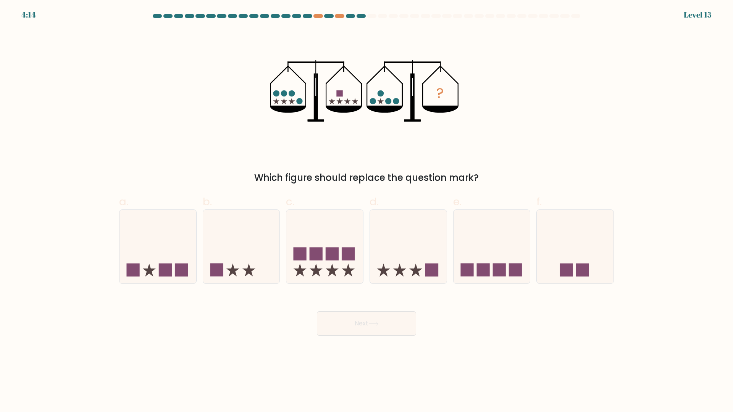
click at [517, 125] on div "? Which figure should replace the question mark?" at bounding box center [367, 107] width 504 height 156
drag, startPoint x: 326, startPoint y: 249, endPoint x: 363, endPoint y: 290, distance: 54.9
click at [326, 250] on icon at bounding box center [324, 246] width 77 height 63
click at [367, 211] on input "c." at bounding box center [367, 208] width 0 height 5
radio input "true"
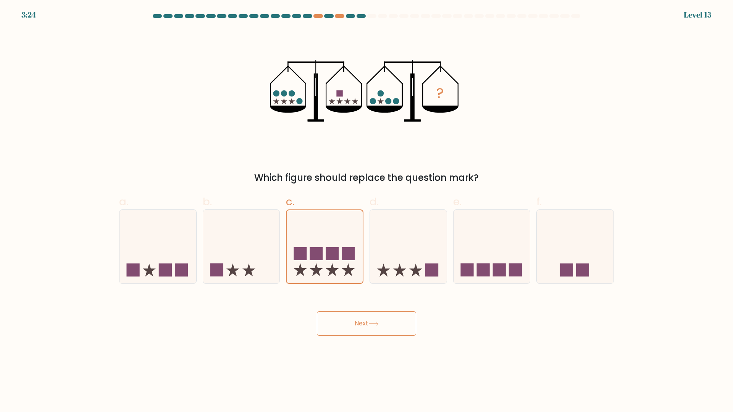
click at [387, 327] on button "Next" at bounding box center [366, 324] width 99 height 24
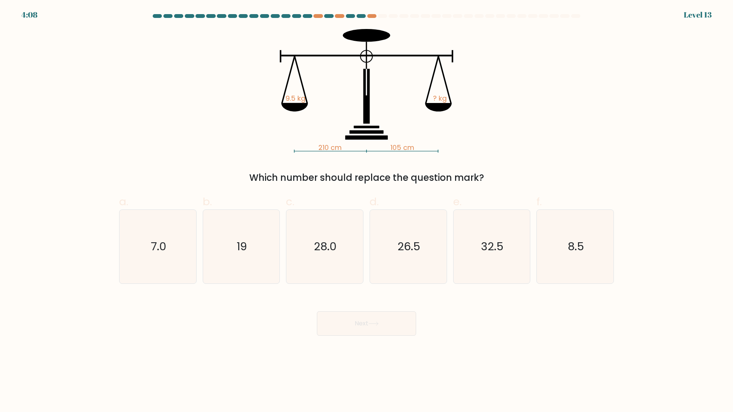
click at [560, 97] on div "210 cm 105 cm 9.5 kg ? kg Which number should replace the question mark?" at bounding box center [367, 107] width 504 height 156
click at [236, 255] on icon "19" at bounding box center [241, 247] width 74 height 74
click at [367, 211] on input "b. 19" at bounding box center [367, 208] width 0 height 5
radio input "true"
click at [372, 321] on button "Next" at bounding box center [366, 324] width 99 height 24
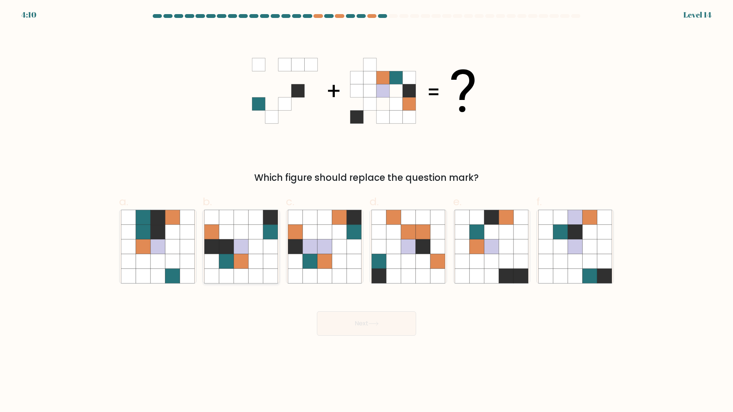
click at [265, 226] on icon at bounding box center [271, 232] width 15 height 15
click at [367, 211] on input "b." at bounding box center [367, 208] width 0 height 5
radio input "true"
click at [337, 318] on button "Next" at bounding box center [366, 324] width 99 height 24
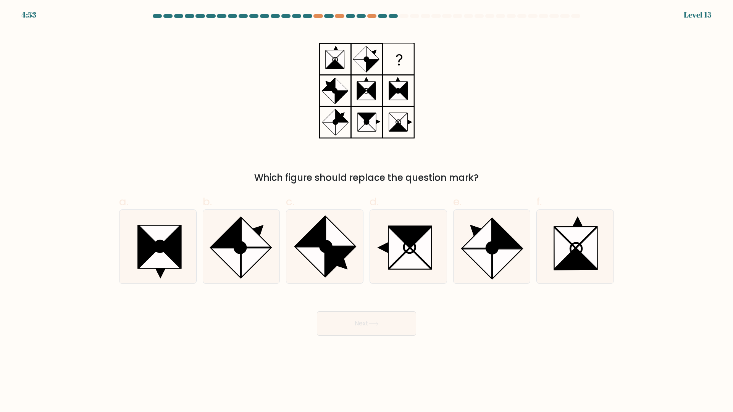
click at [532, 133] on div "Which figure should replace the question mark?" at bounding box center [367, 107] width 504 height 156
click at [240, 250] on circle at bounding box center [241, 248] width 16 height 16
click at [367, 211] on input "b." at bounding box center [367, 208] width 0 height 5
radio input "true"
click at [358, 322] on button "Next" at bounding box center [366, 324] width 99 height 24
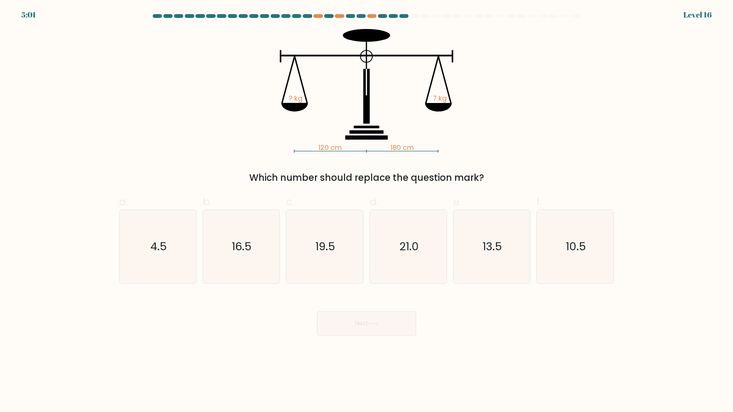
click at [522, 138] on div "120 cm 180 cm ? kg 7 kg Which number should replace the question mark?" at bounding box center [367, 107] width 504 height 156
click at [412, 246] on text "21.0" at bounding box center [408, 246] width 19 height 15
click at [367, 211] on input "d. 21.0" at bounding box center [367, 208] width 0 height 5
radio input "true"
click at [378, 325] on icon at bounding box center [373, 323] width 9 height 3
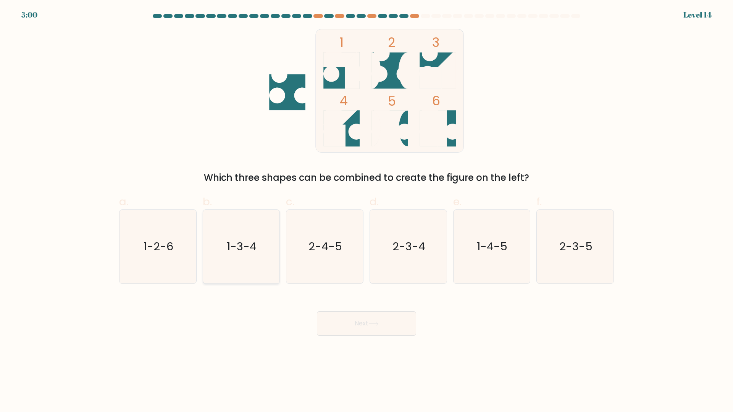
click at [268, 255] on icon "1-3-4" at bounding box center [241, 247] width 74 height 74
click at [367, 211] on input "b. 1-3-4" at bounding box center [367, 208] width 0 height 5
radio input "true"
click at [354, 318] on button "Next" at bounding box center [366, 324] width 99 height 24
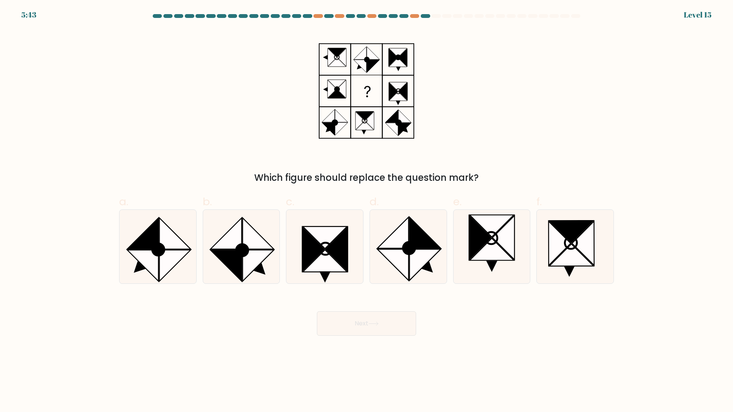
click at [534, 110] on div "Which figure should replace the question mark?" at bounding box center [367, 107] width 504 height 156
click at [510, 110] on div "Which figure should replace the question mark?" at bounding box center [367, 107] width 504 height 156
click at [161, 265] on icon at bounding box center [174, 266] width 31 height 31
click at [367, 211] on input "a." at bounding box center [367, 208] width 0 height 5
radio input "true"
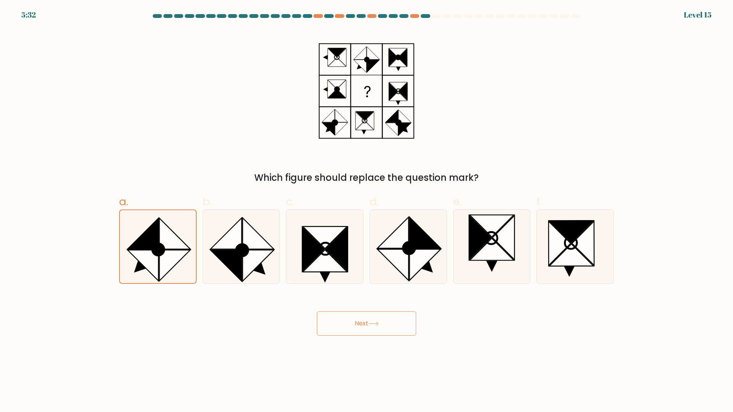
click at [388, 323] on button "Next" at bounding box center [366, 324] width 99 height 24
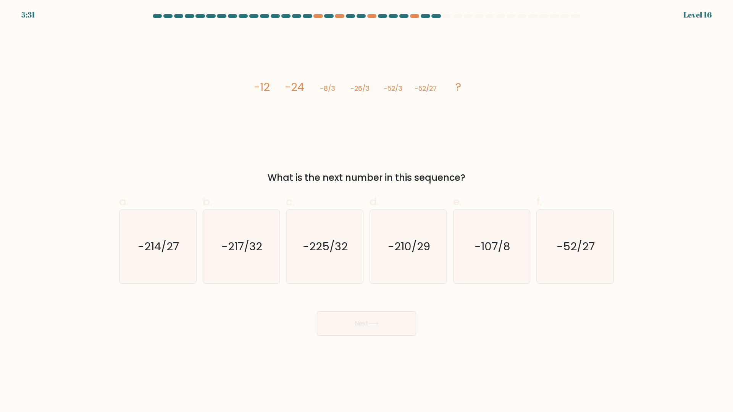
click at [539, 127] on div "image/svg+xml -12 -24 -8/3 -26/3 -52/3 -52/27 ? What is the next number in this…" at bounding box center [367, 107] width 504 height 156
click at [133, 269] on icon "-214/27" at bounding box center [158, 247] width 74 height 74
click at [367, 211] on input "a. -214/27" at bounding box center [367, 208] width 0 height 5
radio input "true"
click at [406, 325] on button "Next" at bounding box center [366, 324] width 99 height 24
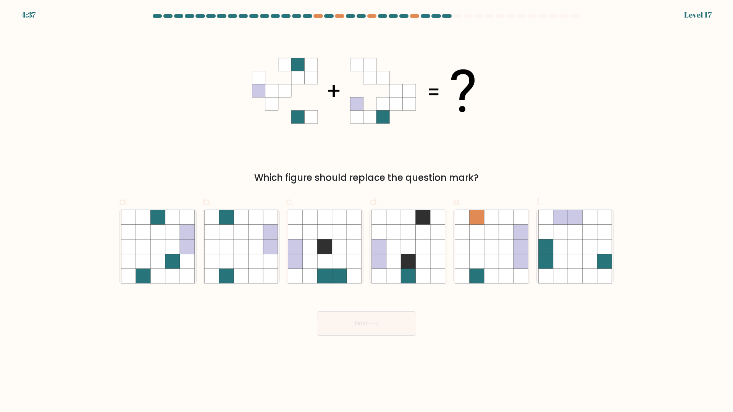
click at [547, 115] on div "Which figure should replace the question mark?" at bounding box center [367, 107] width 504 height 156
click at [574, 258] on icon at bounding box center [575, 261] width 15 height 15
click at [367, 211] on input "f." at bounding box center [367, 208] width 0 height 5
radio input "true"
click at [383, 332] on button "Next" at bounding box center [366, 324] width 99 height 24
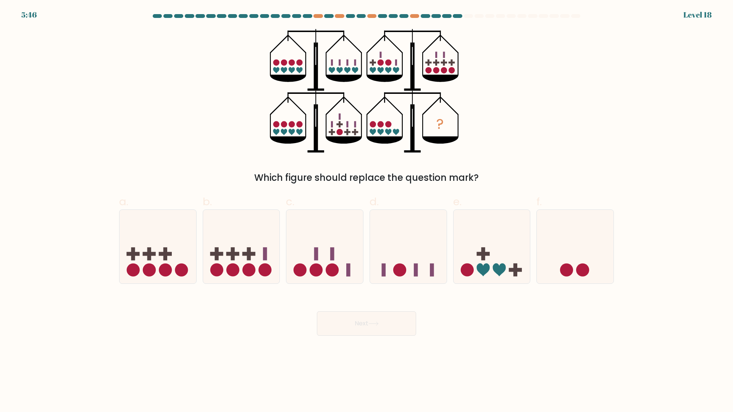
click at [475, 119] on div "? Which figure should replace the question mark?" at bounding box center [367, 107] width 504 height 156
click at [264, 264] on circle at bounding box center [265, 270] width 13 height 13
click at [367, 211] on input "b." at bounding box center [367, 208] width 0 height 5
radio input "true"
click at [346, 327] on button "Next" at bounding box center [366, 324] width 99 height 24
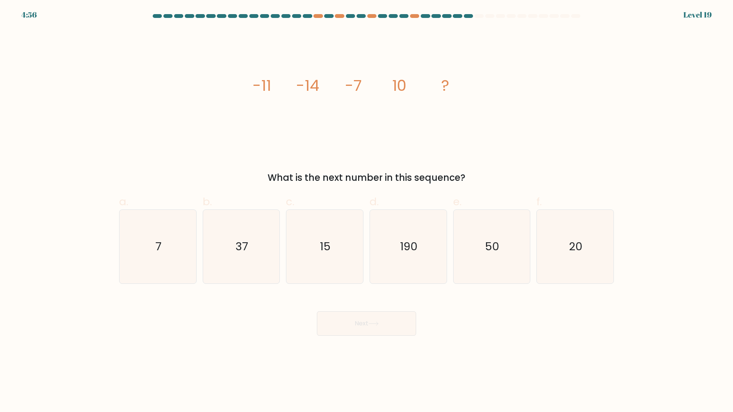
click at [529, 112] on div "image/svg+xml -11 -14 -7 10 ? What is the next number in this sequence?" at bounding box center [367, 107] width 504 height 156
click at [535, 117] on div "image/svg+xml -11 -14 -7 10 ? What is the next number in this sequence?" at bounding box center [367, 107] width 504 height 156
click at [542, 120] on div "image/svg+xml -11 -14 -7 10 ? What is the next number in this sequence?" at bounding box center [367, 107] width 504 height 156
click at [473, 108] on icon "image/svg+xml -11 -14 -7 10 ?" at bounding box center [366, 91] width 229 height 124
click at [346, 265] on icon "15" at bounding box center [325, 247] width 74 height 74
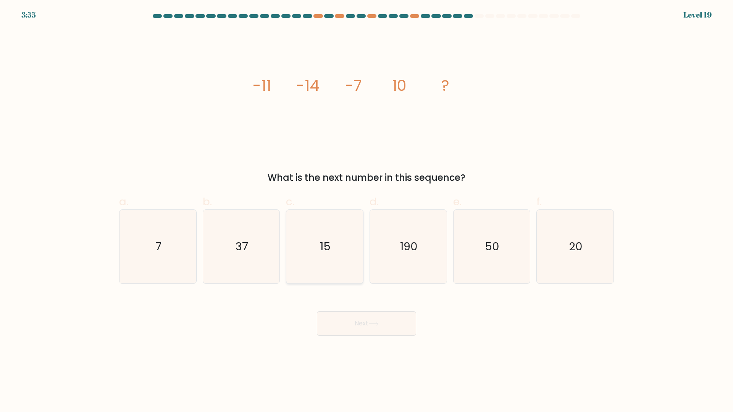
click at [367, 211] on input "c. 15" at bounding box center [367, 208] width 0 height 5
radio input "true"
click at [363, 334] on button "Next" at bounding box center [366, 324] width 99 height 24
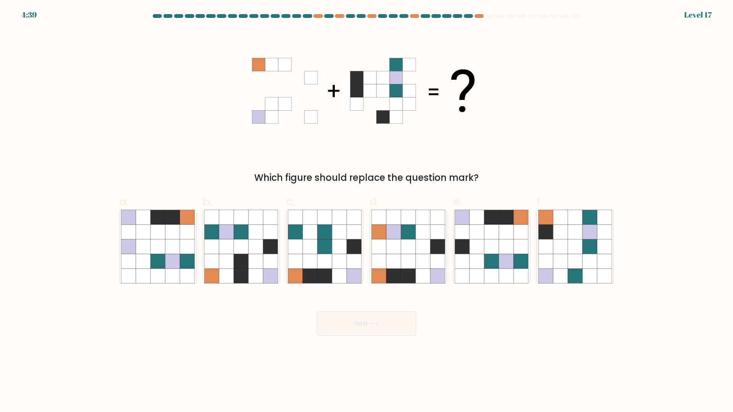
click at [522, 127] on div "Which figure should replace the question mark?" at bounding box center [367, 107] width 504 height 156
click at [486, 264] on icon at bounding box center [492, 261] width 15 height 15
click at [367, 211] on input "e." at bounding box center [367, 208] width 0 height 5
radio input "true"
click at [384, 323] on button "Next" at bounding box center [366, 324] width 99 height 24
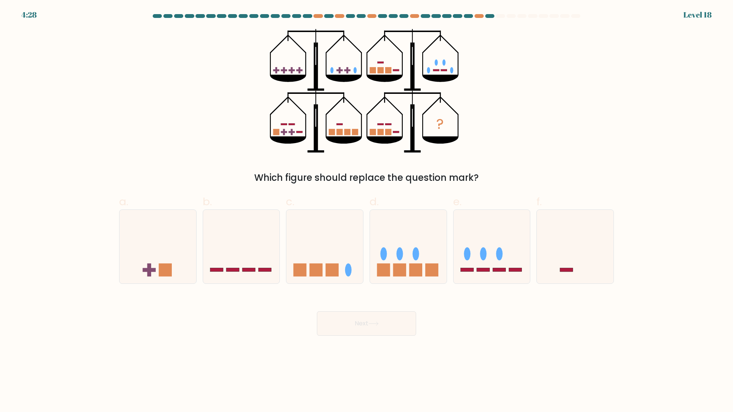
click at [597, 117] on div "? Which figure should replace the question mark?" at bounding box center [367, 107] width 504 height 156
click at [596, 114] on div "? Which figure should replace the question mark?" at bounding box center [367, 107] width 504 height 156
click at [480, 263] on icon at bounding box center [492, 246] width 77 height 63
click at [367, 211] on input "e." at bounding box center [367, 208] width 0 height 5
radio input "true"
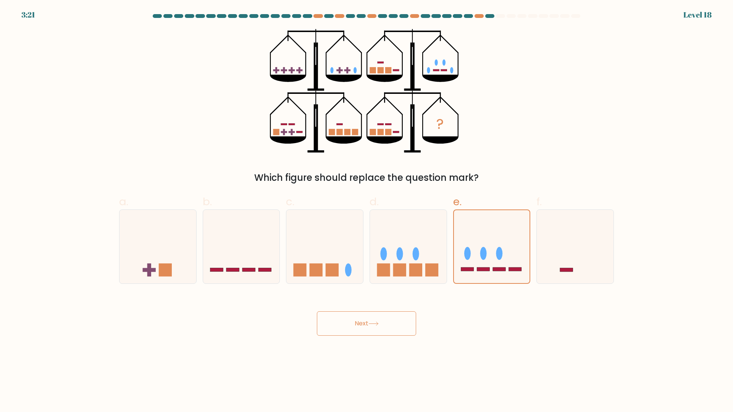
click at [389, 319] on button "Next" at bounding box center [366, 324] width 99 height 24
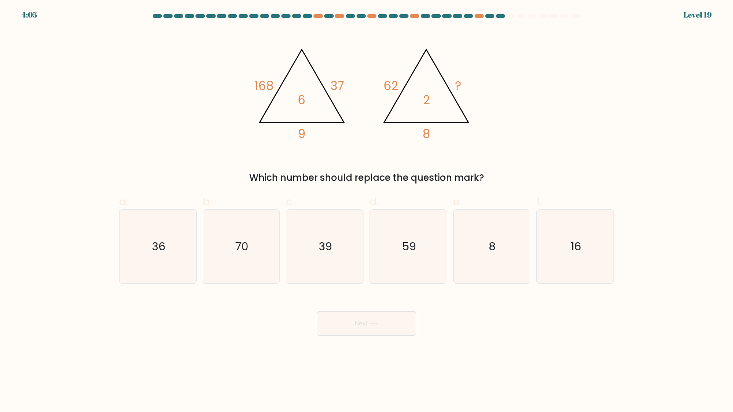
click at [540, 94] on div "@import url('https://fonts.googleapis.com/css?family=Abril+Fatface:400,100,100i…" at bounding box center [367, 107] width 504 height 156
drag, startPoint x: 390, startPoint y: 259, endPoint x: 387, endPoint y: 264, distance: 6.0
click at [390, 259] on icon "59" at bounding box center [409, 247] width 74 height 74
click at [367, 211] on input "d. 59" at bounding box center [367, 208] width 0 height 5
radio input "true"
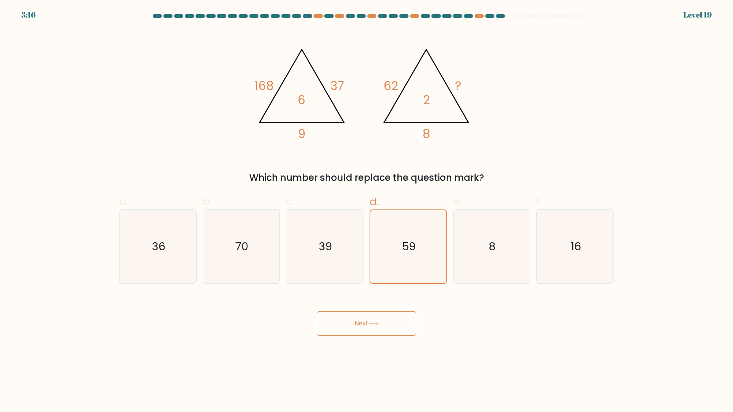
click at [375, 328] on button "Next" at bounding box center [366, 324] width 99 height 24
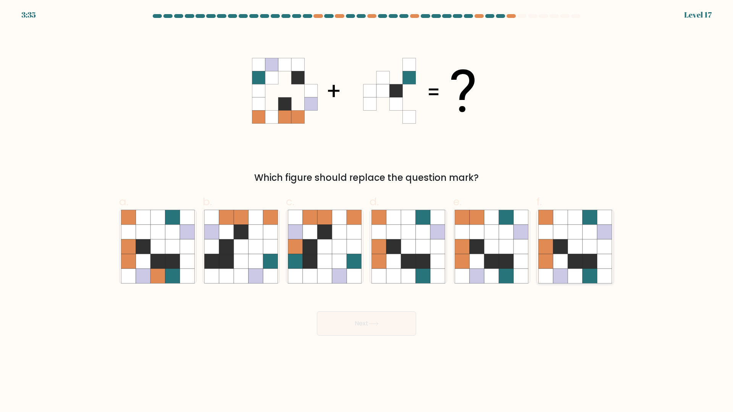
click at [547, 262] on icon at bounding box center [546, 261] width 15 height 15
click at [367, 211] on input "f." at bounding box center [367, 208] width 0 height 5
radio input "true"
click at [371, 317] on button "Next" at bounding box center [366, 324] width 99 height 24
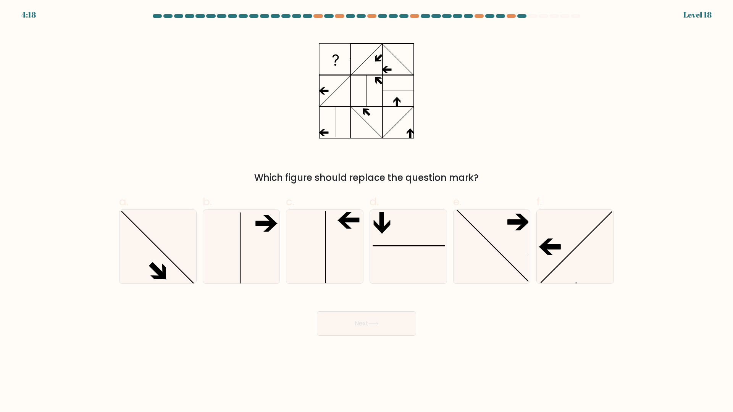
click at [500, 97] on div "Which figure should replace the question mark?" at bounding box center [367, 107] width 504 height 156
click at [511, 265] on icon at bounding box center [492, 247] width 74 height 74
click at [367, 211] on input "e." at bounding box center [367, 208] width 0 height 5
radio input "true"
click at [388, 324] on button "Next" at bounding box center [366, 324] width 99 height 24
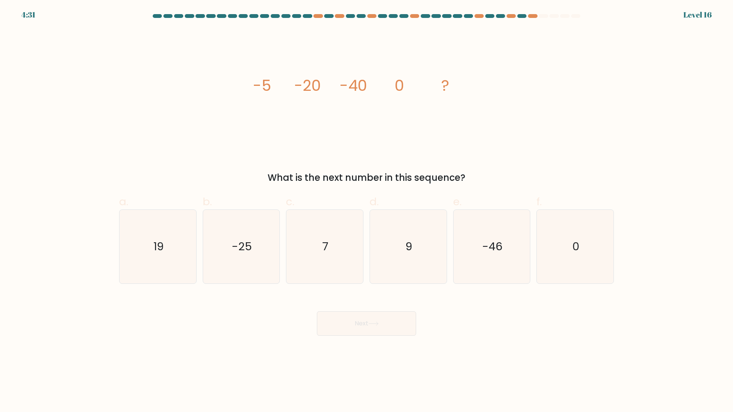
click at [506, 113] on div "image/svg+xml -5 -20 -40 0 ? What is the next number in this sequence?" at bounding box center [367, 107] width 504 height 156
click at [571, 269] on icon "0" at bounding box center [576, 247] width 74 height 74
click at [367, 211] on input "f. 0" at bounding box center [367, 208] width 0 height 5
radio input "true"
click at [396, 323] on button "Next" at bounding box center [366, 324] width 99 height 24
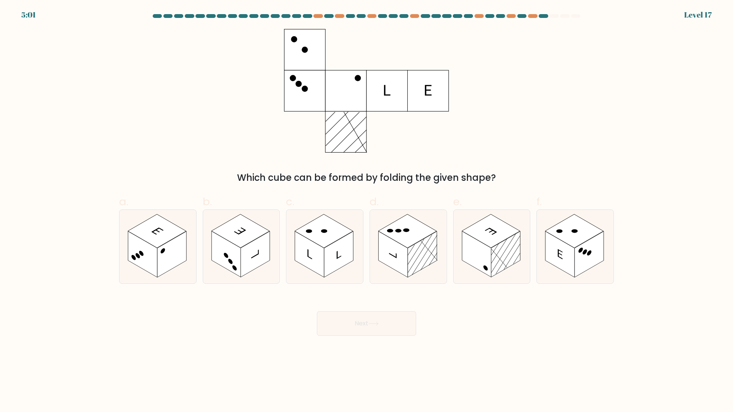
click at [543, 73] on div "Which cube can be formed by folding the given shape?" at bounding box center [367, 107] width 504 height 156
click at [580, 261] on rect at bounding box center [589, 255] width 29 height 46
click at [367, 211] on input "f." at bounding box center [367, 208] width 0 height 5
radio input "true"
click at [378, 324] on icon at bounding box center [373, 323] width 9 height 3
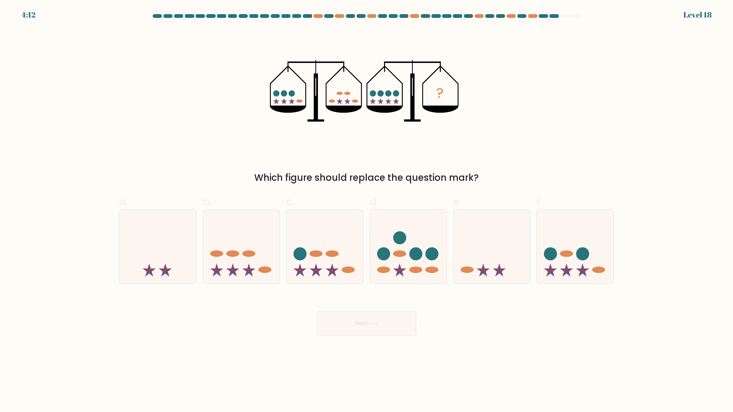
click at [543, 139] on div "? Which figure should replace the question mark?" at bounding box center [367, 107] width 504 height 156
drag, startPoint x: 403, startPoint y: 241, endPoint x: 398, endPoint y: 311, distance: 70.1
click at [403, 241] on circle at bounding box center [399, 237] width 13 height 13
click at [367, 211] on input "d." at bounding box center [367, 208] width 0 height 5
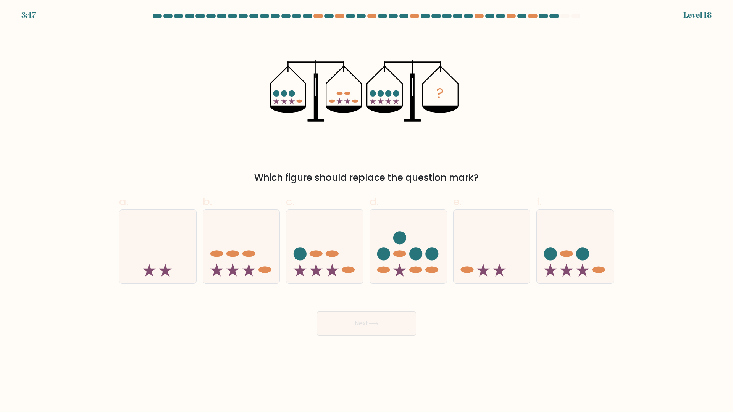
radio input "true"
click at [392, 325] on button "Next" at bounding box center [366, 324] width 99 height 24
click at [377, 330] on button "Next" at bounding box center [366, 324] width 99 height 24
click at [316, 268] on icon at bounding box center [316, 270] width 13 height 13
click at [367, 211] on input "c." at bounding box center [367, 208] width 0 height 5
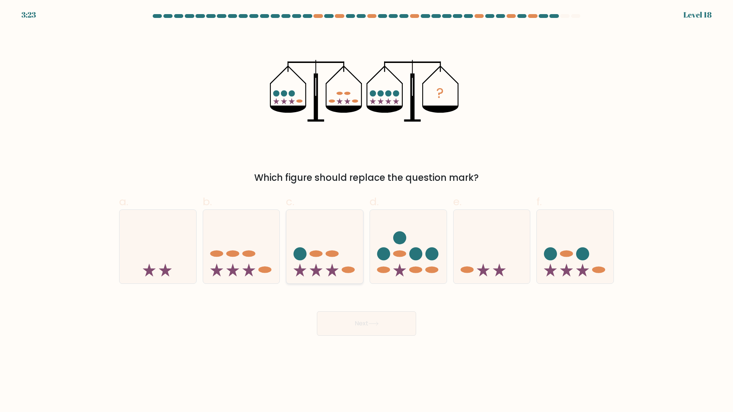
radio input "true"
click at [361, 331] on button "Next" at bounding box center [366, 324] width 99 height 24
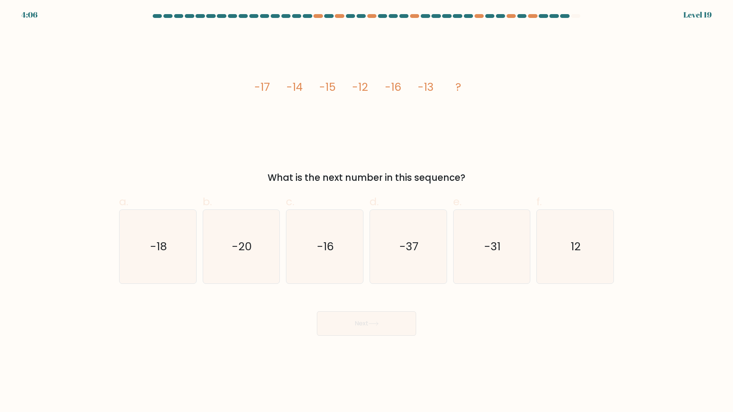
click at [503, 127] on div "image/svg+xml -17 -14 -15 -12 -16 -13 ? What is the next number in this sequenc…" at bounding box center [367, 107] width 504 height 156
click at [90, 259] on form at bounding box center [366, 175] width 733 height 322
click at [158, 262] on icon "-18" at bounding box center [158, 247] width 74 height 74
click at [367, 211] on input "a. -18" at bounding box center [367, 208] width 0 height 5
radio input "true"
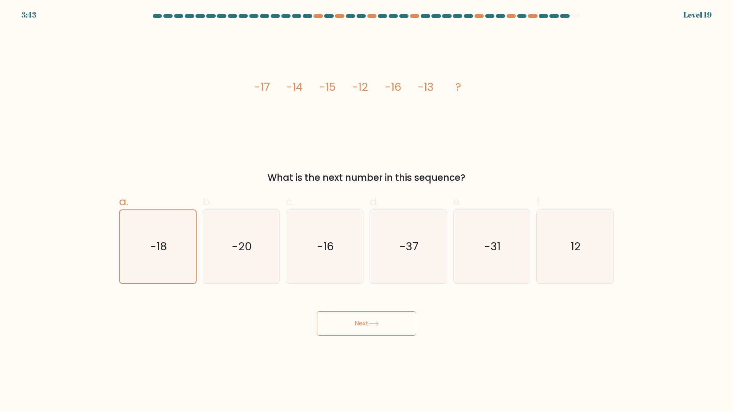
click at [399, 325] on button "Next" at bounding box center [366, 324] width 99 height 24
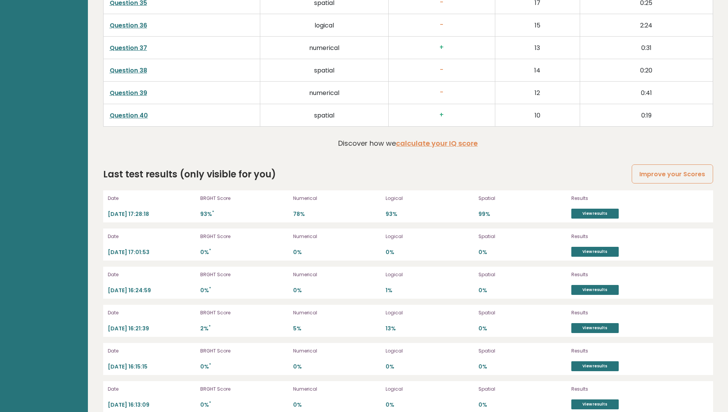
scroll to position [2101, 0]
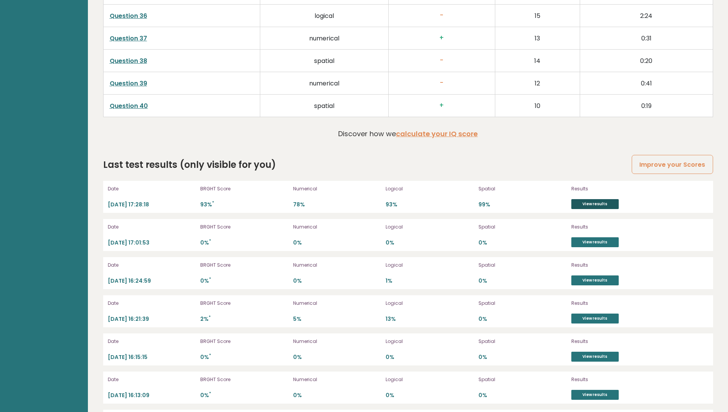
click at [590, 203] on link "View results" at bounding box center [594, 204] width 47 height 10
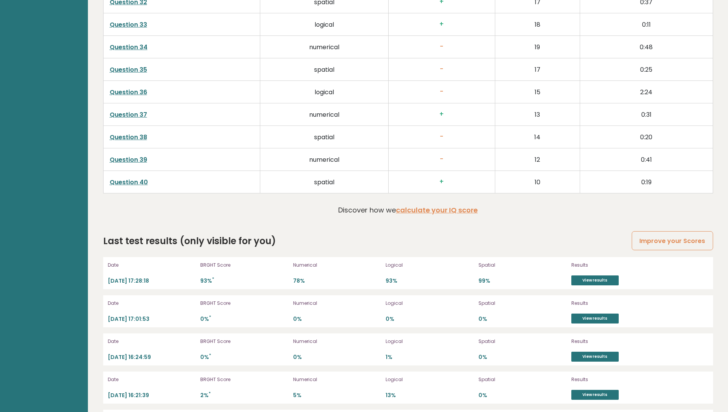
drag, startPoint x: 407, startPoint y: 156, endPoint x: 345, endPoint y: 249, distance: 111.2
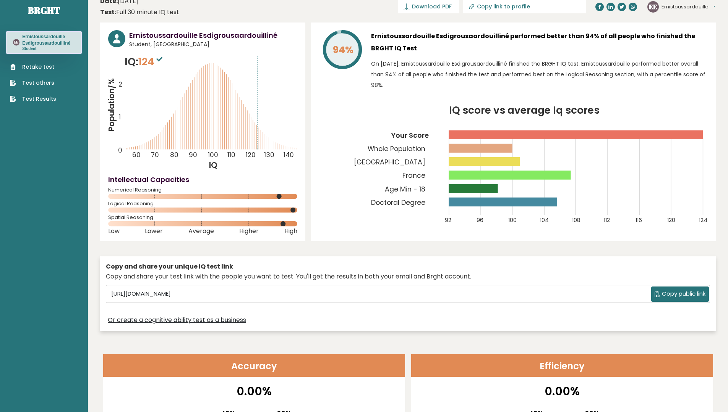
scroll to position [0, 0]
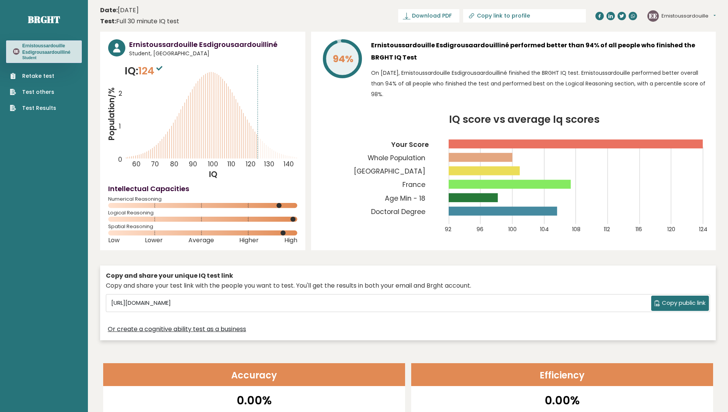
click at [39, 75] on link "Retake test" at bounding box center [33, 76] width 46 height 8
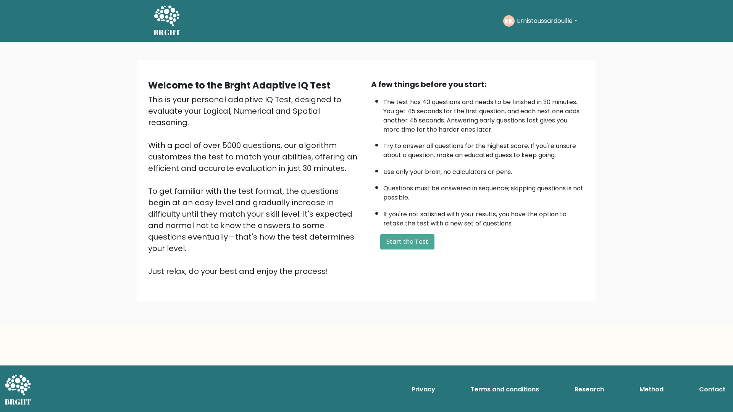
click at [410, 252] on div "A few things before you start: The test has 40 questions and needs to be finish…" at bounding box center [478, 178] width 223 height 199
click at [408, 243] on button "Start the Test" at bounding box center [407, 242] width 54 height 15
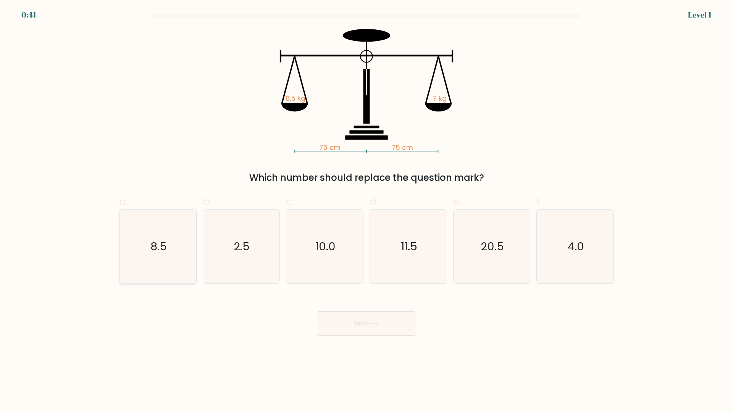
click at [180, 239] on icon "8.5" at bounding box center [158, 247] width 74 height 74
click at [367, 211] on input "a. 8.5" at bounding box center [367, 208] width 0 height 5
radio input "true"
click at [366, 311] on div "Next" at bounding box center [367, 314] width 504 height 43
click at [370, 318] on button "Next" at bounding box center [366, 324] width 99 height 24
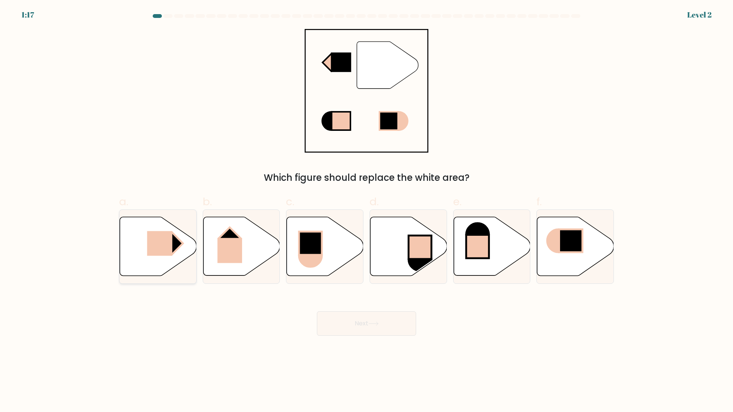
click at [155, 251] on rect at bounding box center [159, 243] width 25 height 25
click at [367, 211] on input "a." at bounding box center [367, 208] width 0 height 5
radio input "true"
click at [367, 326] on button "Next" at bounding box center [366, 324] width 99 height 24
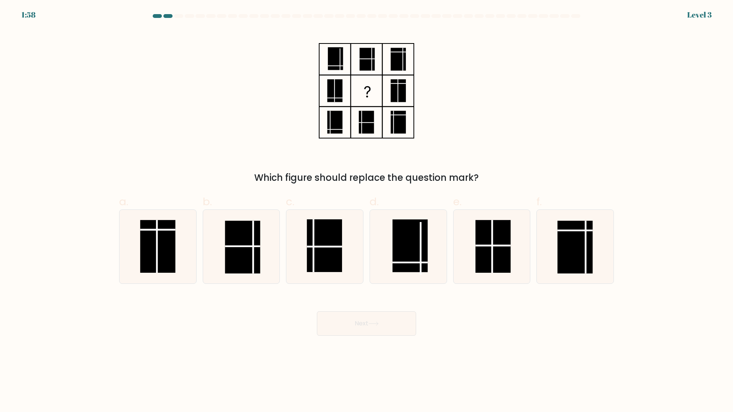
click at [480, 152] on div "Which figure should replace the question mark?" at bounding box center [367, 107] width 504 height 156
click at [500, 251] on rect at bounding box center [493, 246] width 35 height 53
click at [367, 211] on input "e." at bounding box center [367, 208] width 0 height 5
radio input "true"
click at [348, 325] on button "Next" at bounding box center [366, 324] width 99 height 24
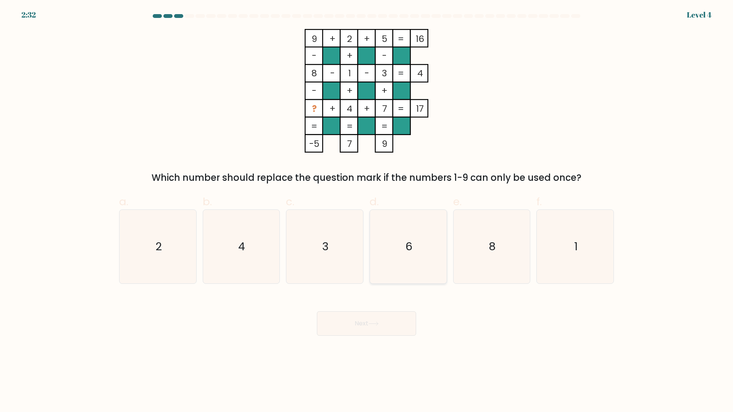
click at [408, 259] on icon "6" at bounding box center [409, 247] width 74 height 74
click at [367, 211] on input "d. 6" at bounding box center [367, 208] width 0 height 5
radio input "true"
click at [379, 326] on icon at bounding box center [374, 324] width 10 height 4
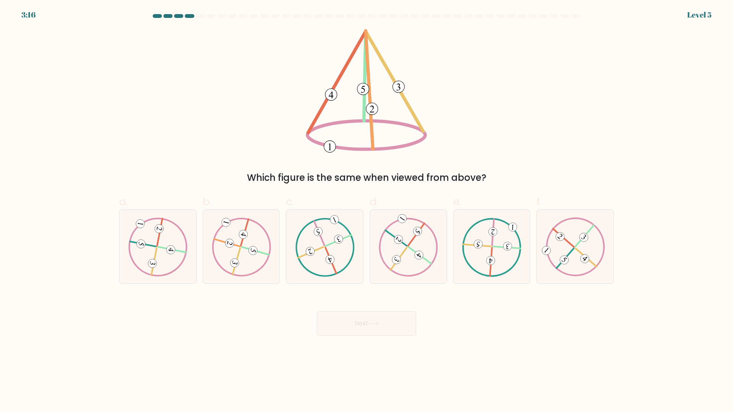
click at [513, 129] on div "Which figure is the same when viewed from above?" at bounding box center [367, 107] width 504 height 156
click at [254, 265] on icon at bounding box center [242, 247] width 60 height 59
click at [367, 211] on input "b." at bounding box center [367, 208] width 0 height 5
radio input "true"
click at [378, 332] on button "Next" at bounding box center [366, 324] width 99 height 24
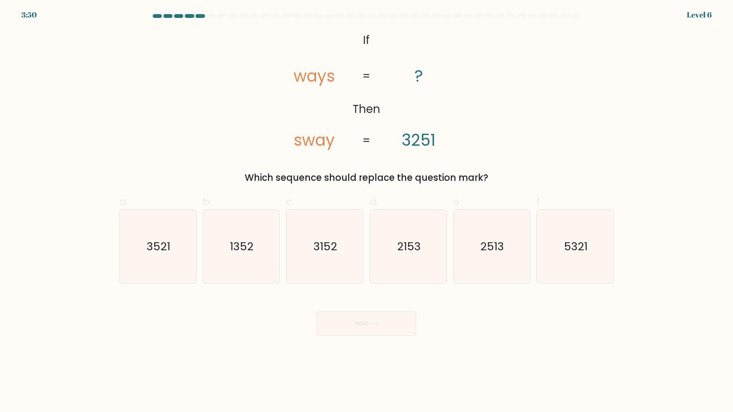
click at [532, 139] on div "@import url('https://fonts.googleapis.com/css?family=Abril+Fatface:400,100,100i…" at bounding box center [367, 107] width 504 height 156
click at [503, 263] on icon "2513" at bounding box center [492, 247] width 74 height 74
click at [367, 211] on input "e. 2513" at bounding box center [367, 208] width 0 height 5
radio input "true"
click at [388, 324] on button "Next" at bounding box center [366, 324] width 99 height 24
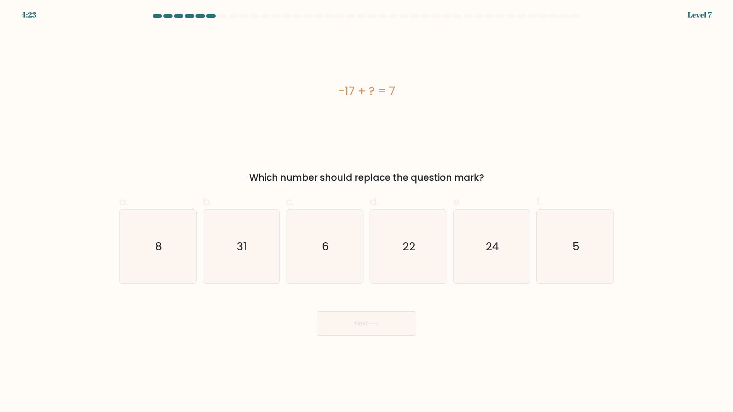
click at [422, 138] on div "-17 + ? = 7" at bounding box center [366, 91] width 495 height 124
click at [482, 263] on icon "24" at bounding box center [492, 247] width 74 height 74
click at [367, 211] on input "e. 24" at bounding box center [367, 208] width 0 height 5
radio input "true"
click at [381, 320] on button "Next" at bounding box center [366, 324] width 99 height 24
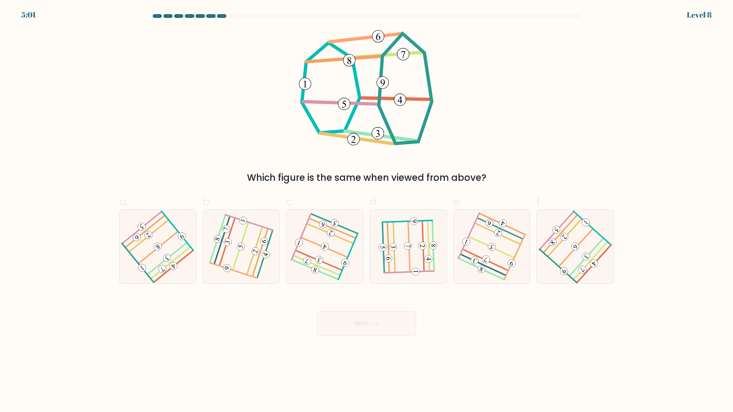
click at [498, 107] on div "Which figure is the same when viewed from above?" at bounding box center [367, 107] width 504 height 156
click at [162, 268] on 212 at bounding box center [162, 269] width 11 height 11
click at [367, 211] on input "a." at bounding box center [367, 208] width 0 height 5
radio input "true"
click at [349, 327] on button "Next" at bounding box center [366, 324] width 99 height 24
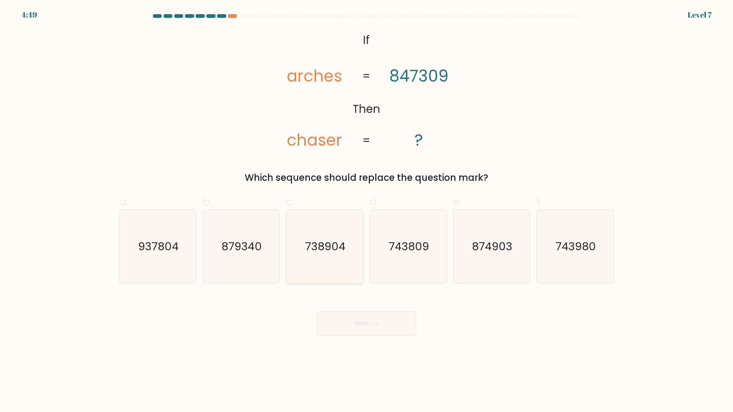
click at [349, 272] on icon "738904" at bounding box center [325, 247] width 74 height 74
click at [367, 211] on input "c. 738904" at bounding box center [367, 208] width 0 height 5
radio input "true"
click at [362, 312] on button "Next" at bounding box center [366, 324] width 99 height 24
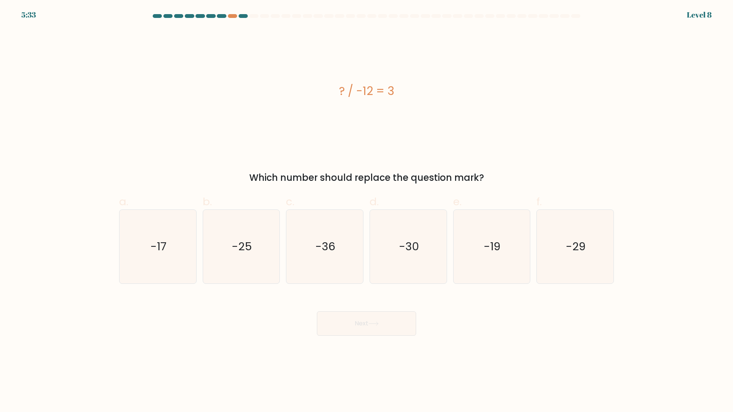
drag, startPoint x: 385, startPoint y: 272, endPoint x: 375, endPoint y: 320, distance: 49.4
click at [385, 272] on icon "-30" at bounding box center [409, 247] width 74 height 74
click at [367, 211] on input "d. -30" at bounding box center [367, 208] width 0 height 5
radio input "true"
drag, startPoint x: 375, startPoint y: 322, endPoint x: 368, endPoint y: 315, distance: 9.7
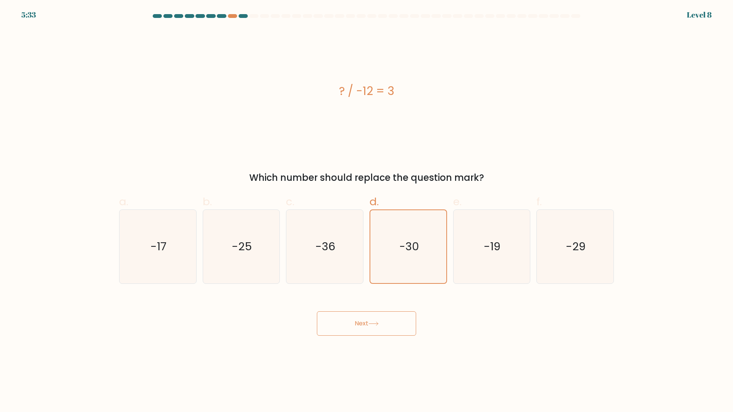
click at [373, 320] on button "Next" at bounding box center [366, 324] width 99 height 24
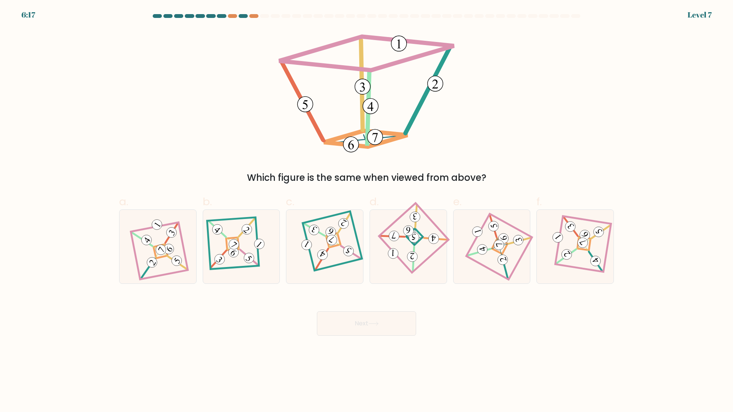
click at [324, 268] on 120 at bounding box center [333, 241] width 60 height 60
click at [367, 211] on input "c." at bounding box center [367, 208] width 0 height 5
radio input "true"
drag, startPoint x: 353, startPoint y: 327, endPoint x: 353, endPoint y: 322, distance: 4.6
click at [353, 323] on button "Next" at bounding box center [366, 324] width 99 height 24
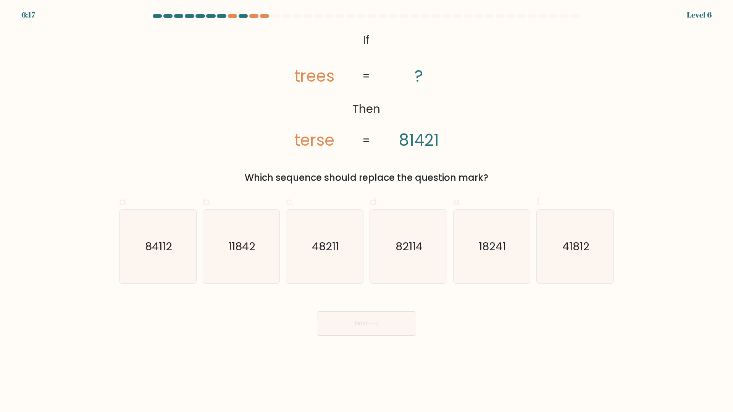
click at [440, 247] on icon "82114" at bounding box center [409, 247] width 74 height 74
click at [367, 211] on input "d. 82114" at bounding box center [367, 208] width 0 height 5
radio input "true"
click at [383, 319] on button "Next" at bounding box center [366, 324] width 99 height 24
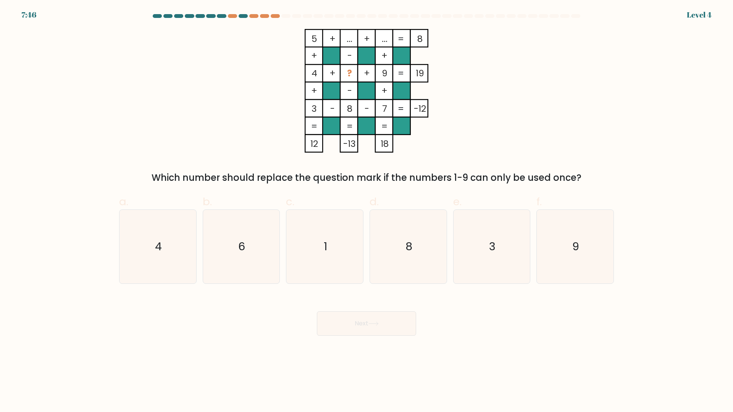
click at [319, 246] on icon "1" at bounding box center [325, 247] width 74 height 74
click at [367, 211] on input "c. 1" at bounding box center [367, 208] width 0 height 5
radio input "true"
drag, startPoint x: 365, startPoint y: 336, endPoint x: 364, endPoint y: 323, distance: 12.6
click at [364, 330] on button "Next" at bounding box center [366, 324] width 99 height 24
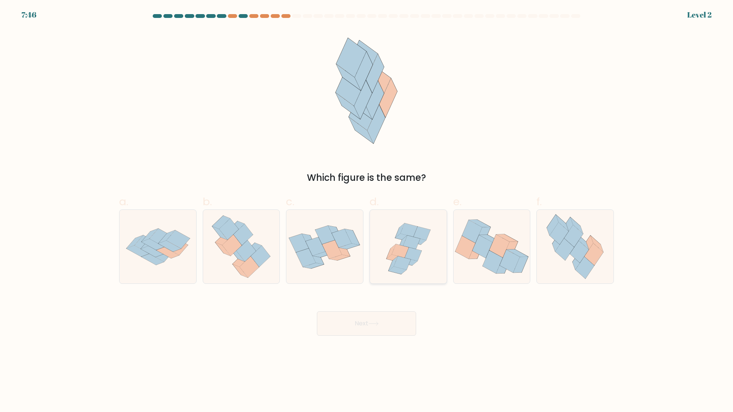
click at [398, 262] on icon at bounding box center [402, 263] width 17 height 14
click at [367, 211] on input "d." at bounding box center [367, 208] width 0 height 5
radio input "true"
drag, startPoint x: 391, startPoint y: 317, endPoint x: 392, endPoint y: 280, distance: 36.7
click at [392, 311] on div "Next" at bounding box center [367, 314] width 504 height 43
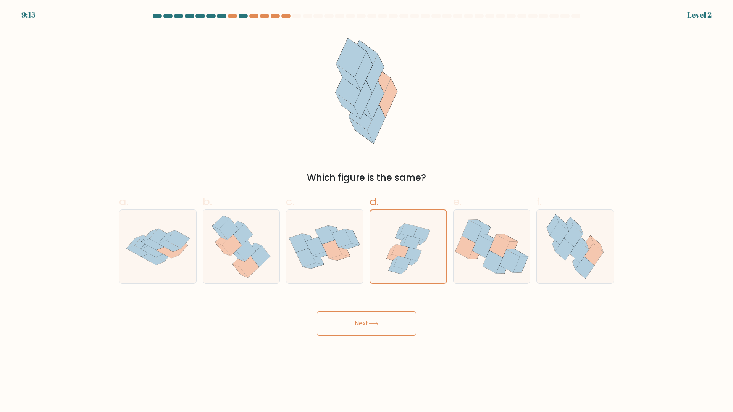
click at [391, 277] on icon at bounding box center [408, 247] width 76 height 73
click at [367, 211] on input "d." at bounding box center [367, 208] width 0 height 5
click at [388, 328] on button "Next" at bounding box center [366, 324] width 99 height 24
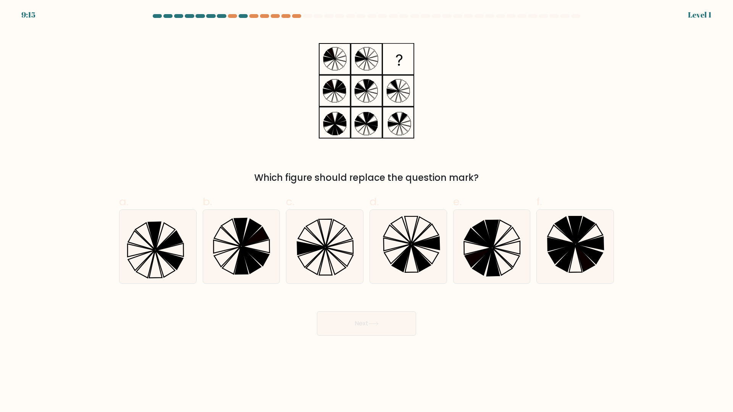
click at [393, 270] on icon at bounding box center [409, 247] width 74 height 74
click at [367, 211] on input "d." at bounding box center [367, 208] width 0 height 5
radio input "true"
drag, startPoint x: 388, startPoint y: 317, endPoint x: 388, endPoint y: 295, distance: 22.2
click at [388, 317] on button "Next" at bounding box center [366, 324] width 99 height 24
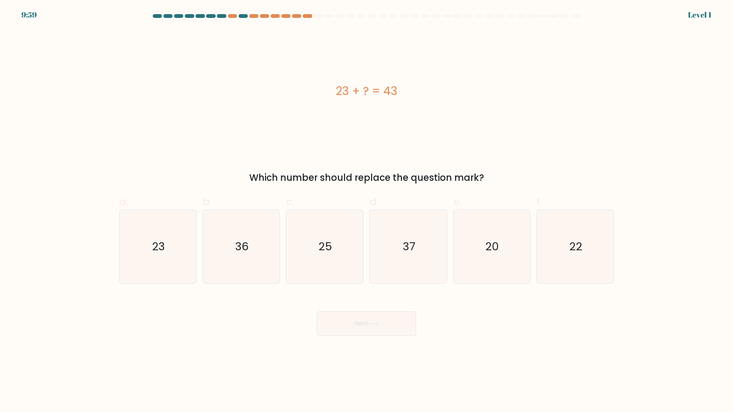
click at [393, 264] on icon "37" at bounding box center [409, 247] width 74 height 74
click at [367, 211] on input "d. 37" at bounding box center [367, 208] width 0 height 5
radio input "true"
click at [387, 316] on button "Next" at bounding box center [366, 324] width 99 height 24
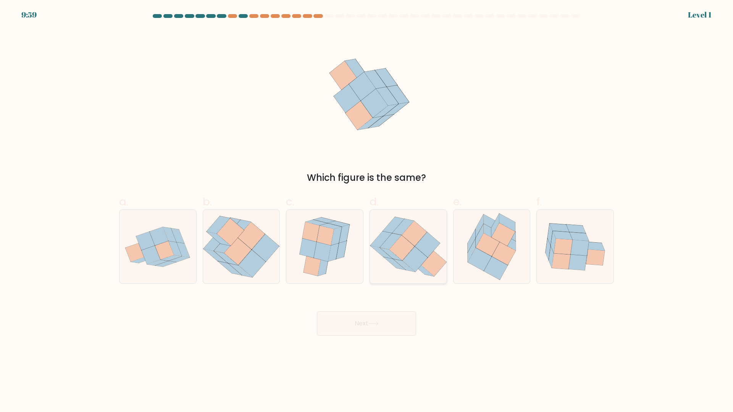
click at [399, 278] on icon at bounding box center [408, 246] width 77 height 67
click at [367, 211] on input "d." at bounding box center [367, 208] width 0 height 5
radio input "true"
click at [382, 323] on button "Next" at bounding box center [366, 324] width 99 height 24
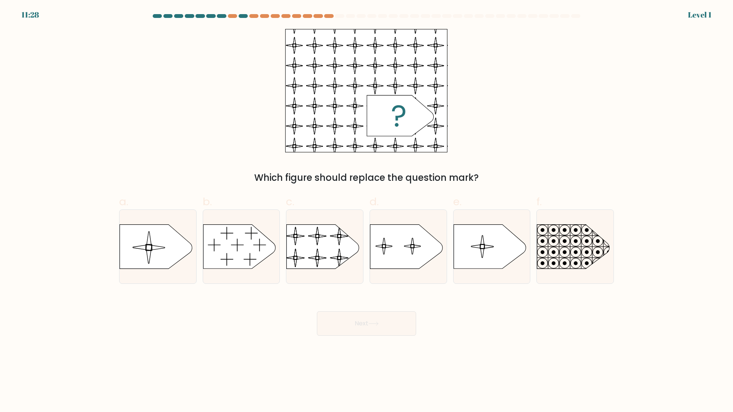
drag, startPoint x: 383, startPoint y: 274, endPoint x: 377, endPoint y: 310, distance: 36.9
click at [383, 275] on div at bounding box center [409, 247] width 78 height 74
click at [367, 211] on input "d." at bounding box center [367, 208] width 0 height 5
radio input "true"
click at [375, 324] on icon at bounding box center [374, 324] width 10 height 4
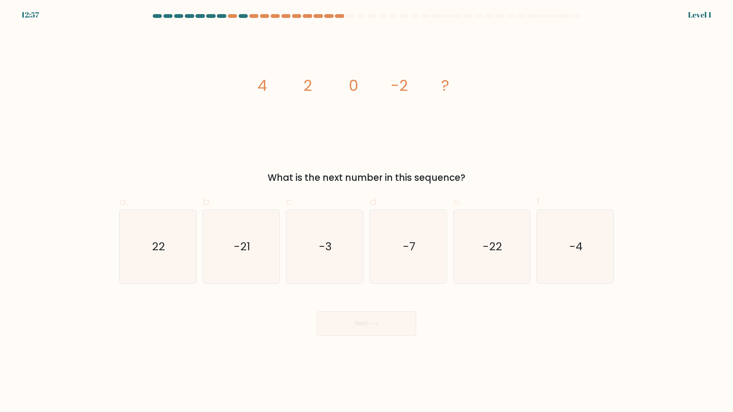
click at [381, 268] on icon "-7" at bounding box center [409, 247] width 74 height 74
click at [367, 211] on input "d. -7" at bounding box center [367, 208] width 0 height 5
radio input "true"
click at [374, 314] on button "Next" at bounding box center [366, 324] width 99 height 24
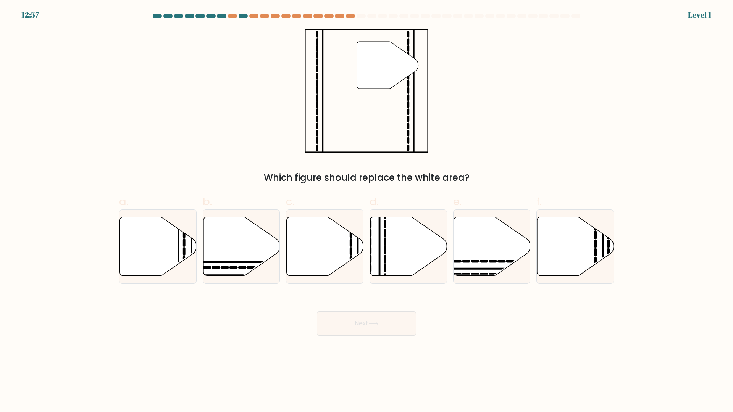
drag, startPoint x: 385, startPoint y: 262, endPoint x: 378, endPoint y: 300, distance: 38.8
click at [385, 262] on icon at bounding box center [408, 247] width 77 height 60
click at [367, 211] on input "d." at bounding box center [367, 208] width 0 height 5
radio input "true"
drag, startPoint x: 375, startPoint y: 321, endPoint x: 380, endPoint y: 295, distance: 26.4
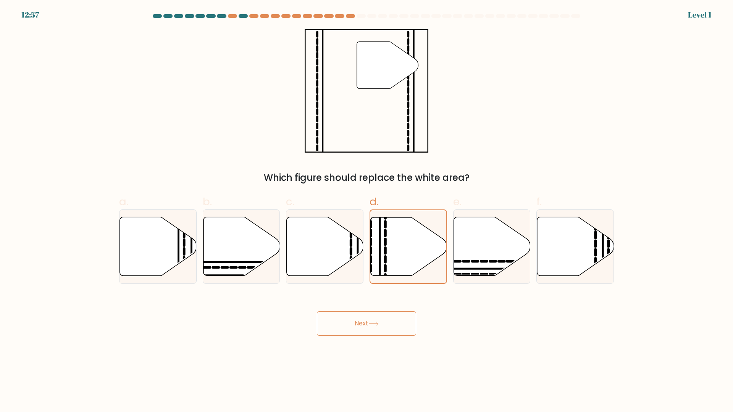
click at [375, 320] on button "Next" at bounding box center [366, 324] width 99 height 24
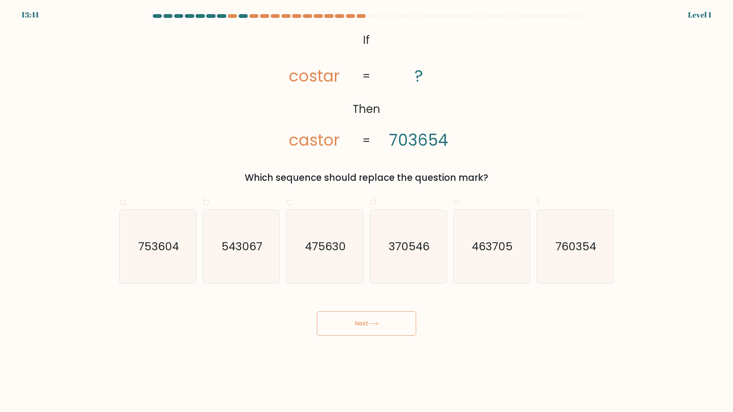
drag, startPoint x: 385, startPoint y: 268, endPoint x: 384, endPoint y: 286, distance: 17.6
click at [385, 269] on icon "370546" at bounding box center [409, 247] width 74 height 74
click at [367, 211] on input "d. 370546" at bounding box center [367, 208] width 0 height 5
radio input "true"
drag, startPoint x: 381, startPoint y: 327, endPoint x: 378, endPoint y: 302, distance: 24.6
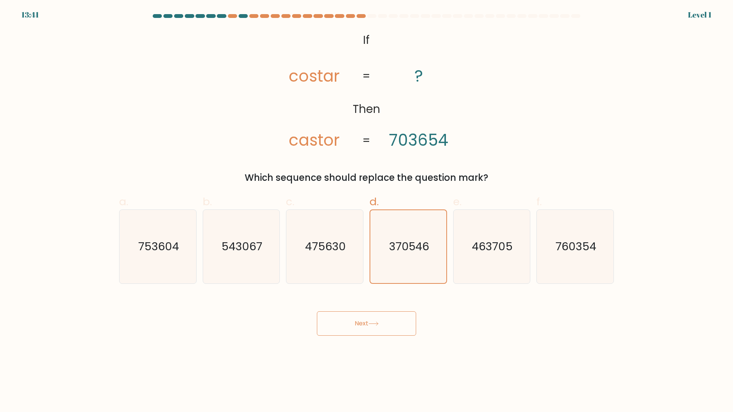
click at [380, 325] on button "Next" at bounding box center [366, 324] width 99 height 24
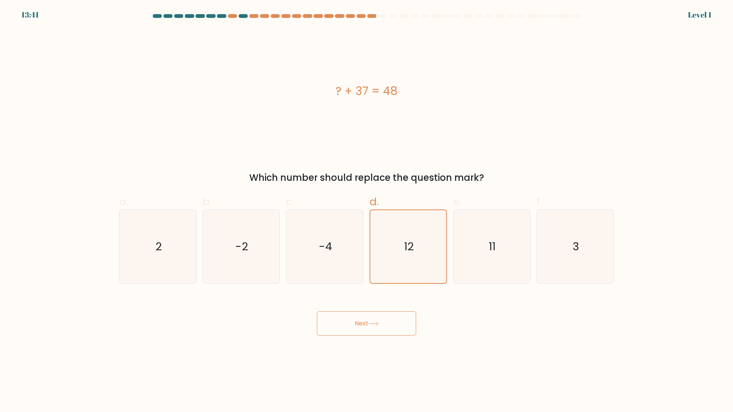
drag, startPoint x: 380, startPoint y: 320, endPoint x: 380, endPoint y: 311, distance: 9.2
click at [380, 319] on button "Next" at bounding box center [366, 324] width 99 height 24
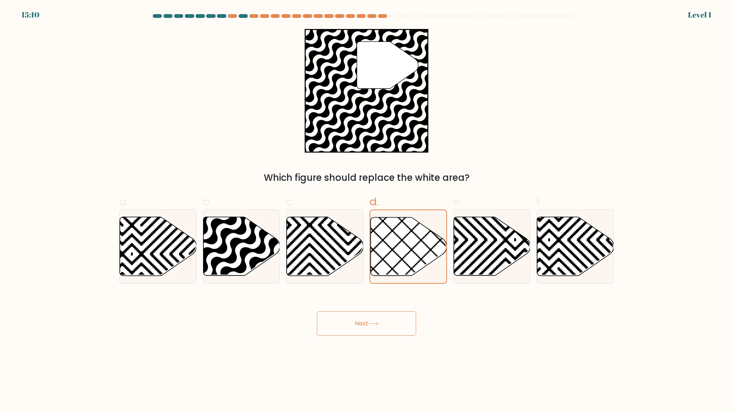
click at [382, 317] on button "Next" at bounding box center [366, 324] width 99 height 24
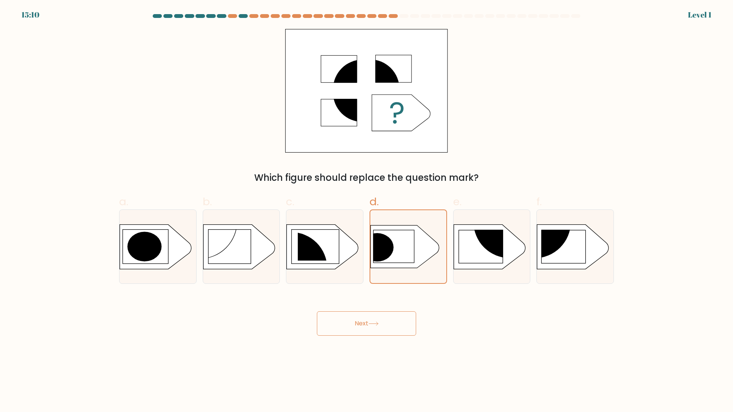
click at [392, 322] on button "Next" at bounding box center [366, 324] width 99 height 24
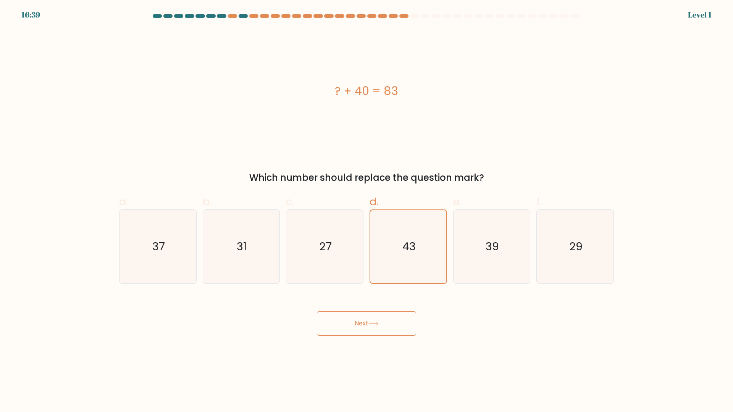
click at [394, 317] on button "Next" at bounding box center [366, 324] width 99 height 24
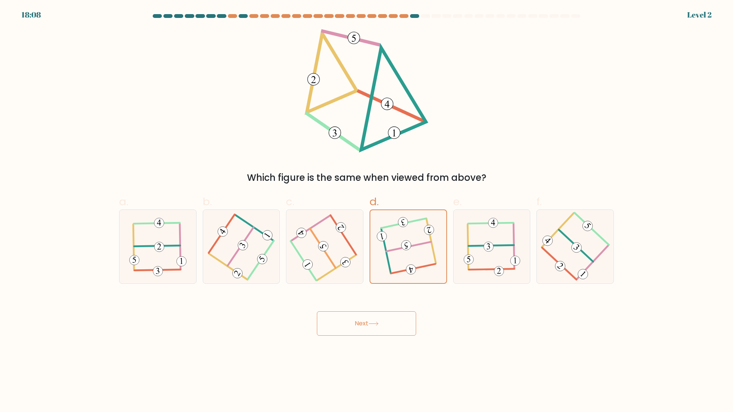
drag, startPoint x: 397, startPoint y: 319, endPoint x: 399, endPoint y: 309, distance: 10.5
click at [397, 319] on button "Next" at bounding box center [366, 324] width 99 height 24
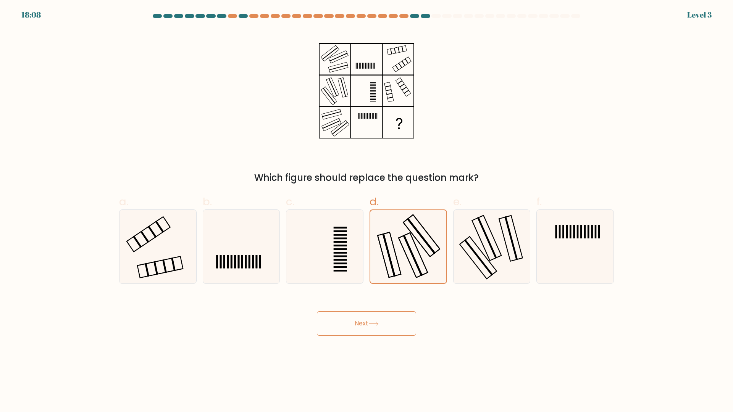
click at [403, 312] on button "Next" at bounding box center [366, 324] width 99 height 24
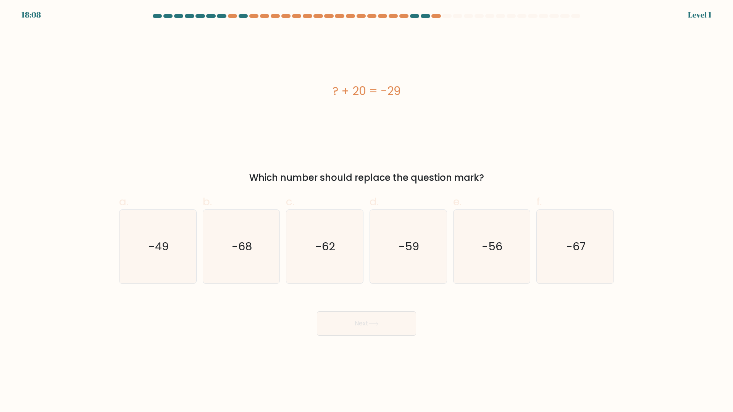
click at [402, 265] on icon "-59" at bounding box center [409, 247] width 74 height 74
click at [367, 211] on input "d. -59" at bounding box center [367, 208] width 0 height 5
radio input "true"
click at [399, 315] on button "Next" at bounding box center [366, 324] width 99 height 24
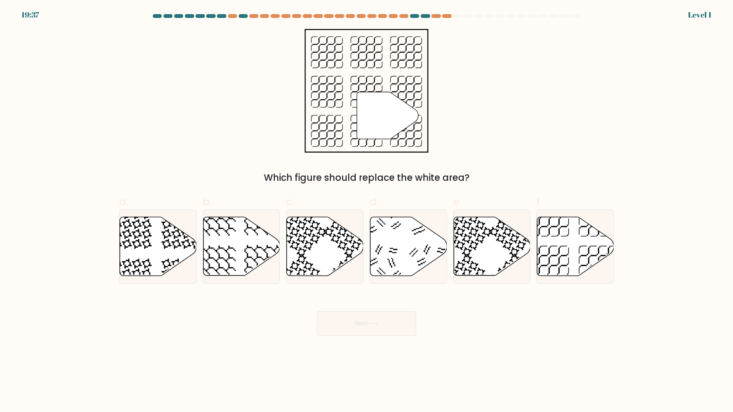
click at [410, 264] on icon at bounding box center [408, 246] width 77 height 59
click at [367, 211] on input "d." at bounding box center [367, 208] width 0 height 5
radio input "true"
click at [397, 317] on button "Next" at bounding box center [366, 324] width 99 height 24
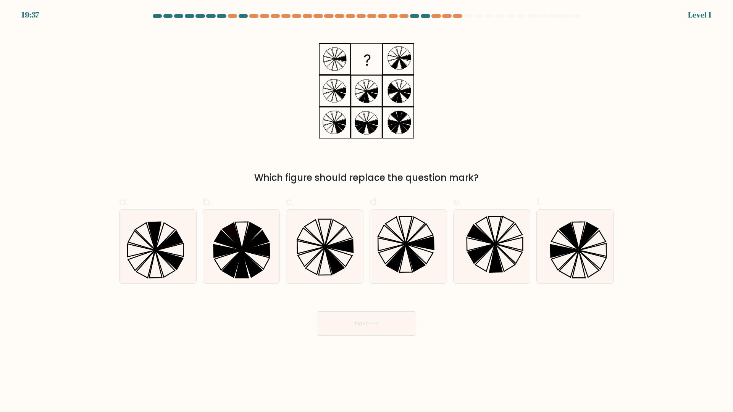
drag, startPoint x: 396, startPoint y: 263, endPoint x: 387, endPoint y: 293, distance: 31.1
click at [395, 263] on icon at bounding box center [396, 258] width 19 height 27
click at [367, 211] on input "d." at bounding box center [367, 208] width 0 height 5
radio input "true"
click at [383, 315] on button "Next" at bounding box center [366, 324] width 99 height 24
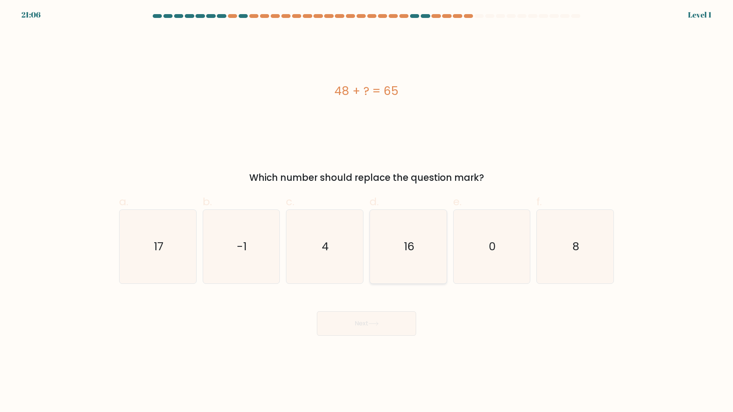
drag, startPoint x: 385, startPoint y: 256, endPoint x: 374, endPoint y: 343, distance: 88.4
click at [385, 257] on icon "16" at bounding box center [409, 247] width 74 height 74
click at [367, 211] on input "d. 16" at bounding box center [367, 208] width 0 height 5
radio input "true"
drag, startPoint x: 374, startPoint y: 344, endPoint x: 381, endPoint y: 306, distance: 38.4
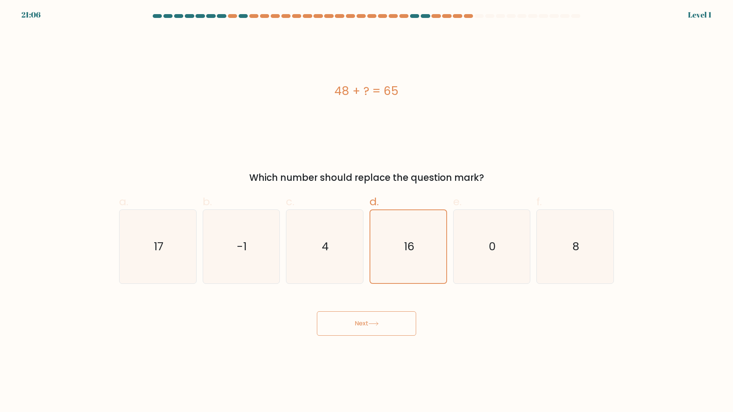
click at [375, 339] on body "21:06 Level 1 4" at bounding box center [366, 206] width 733 height 412
click at [381, 306] on div "Next" at bounding box center [367, 314] width 504 height 43
click at [380, 314] on button "Next" at bounding box center [366, 324] width 99 height 24
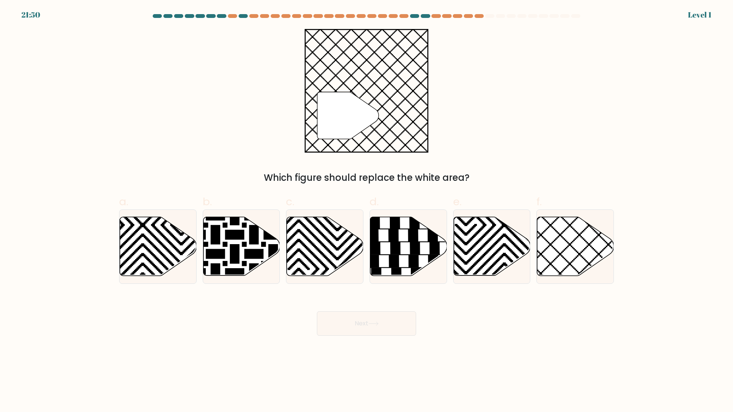
drag, startPoint x: 395, startPoint y: 264, endPoint x: 381, endPoint y: 336, distance: 74.3
click at [395, 266] on icon at bounding box center [394, 262] width 10 height 12
click at [367, 211] on input "d." at bounding box center [367, 208] width 0 height 5
radio input "true"
drag, startPoint x: 381, startPoint y: 337, endPoint x: 386, endPoint y: 304, distance: 33.5
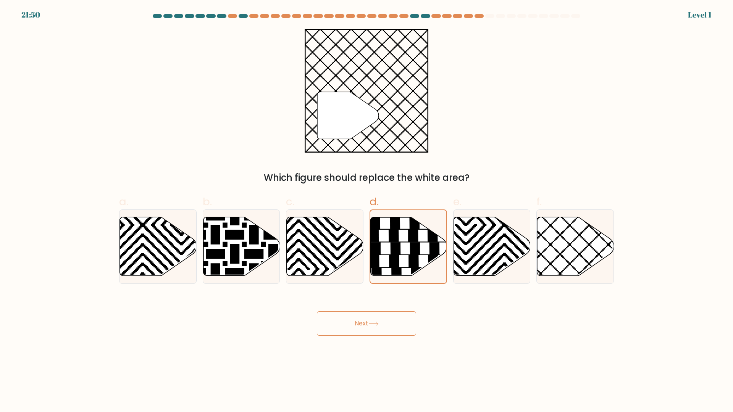
click at [381, 336] on body "21:50 Level 1" at bounding box center [366, 206] width 733 height 412
click at [386, 319] on button "Next" at bounding box center [366, 324] width 99 height 24
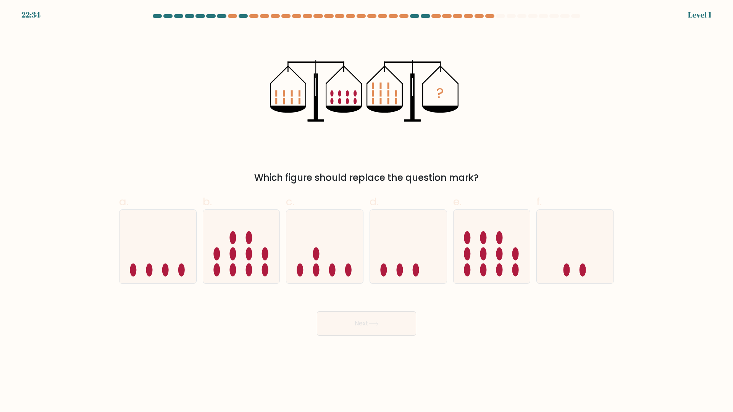
click at [402, 280] on div at bounding box center [409, 247] width 78 height 74
click at [367, 211] on input "d." at bounding box center [367, 208] width 0 height 5
radio input "true"
click at [396, 330] on button "Next" at bounding box center [366, 324] width 99 height 24
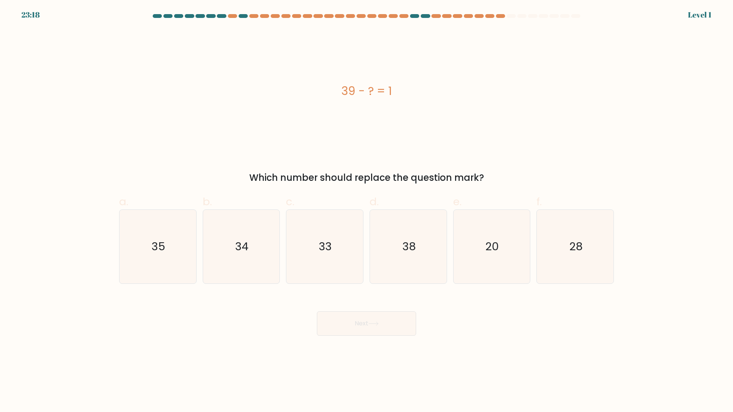
click at [403, 268] on icon "38" at bounding box center [409, 247] width 74 height 74
click at [367, 211] on input "d. 38" at bounding box center [367, 208] width 0 height 5
radio input "true"
drag, startPoint x: 391, startPoint y: 327, endPoint x: 406, endPoint y: 282, distance: 47.3
click at [391, 326] on button "Next" at bounding box center [366, 324] width 99 height 24
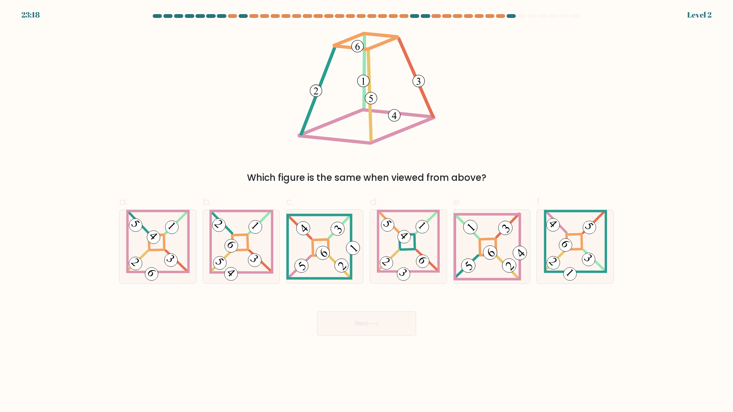
click at [415, 249] on 274 at bounding box center [406, 242] width 15 height 15
click at [367, 211] on input "d." at bounding box center [367, 208] width 0 height 5
radio input "true"
click at [386, 327] on button "Next" at bounding box center [366, 324] width 99 height 24
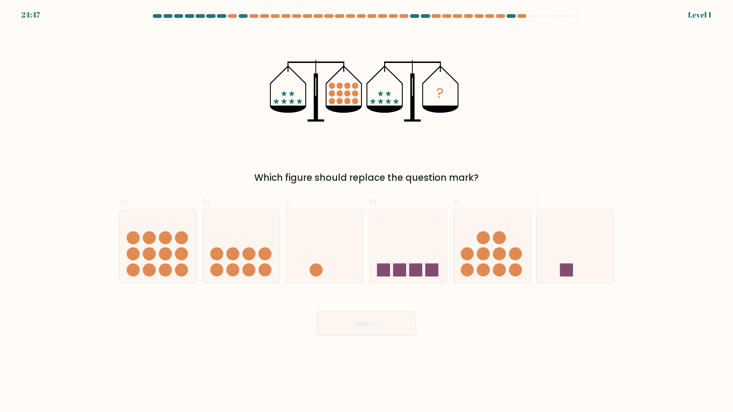
click at [412, 259] on icon at bounding box center [408, 246] width 77 height 63
click at [367, 211] on input "d." at bounding box center [367, 208] width 0 height 5
radio input "true"
click at [401, 305] on div "Next" at bounding box center [367, 314] width 504 height 43
click at [398, 324] on button "Next" at bounding box center [366, 324] width 99 height 24
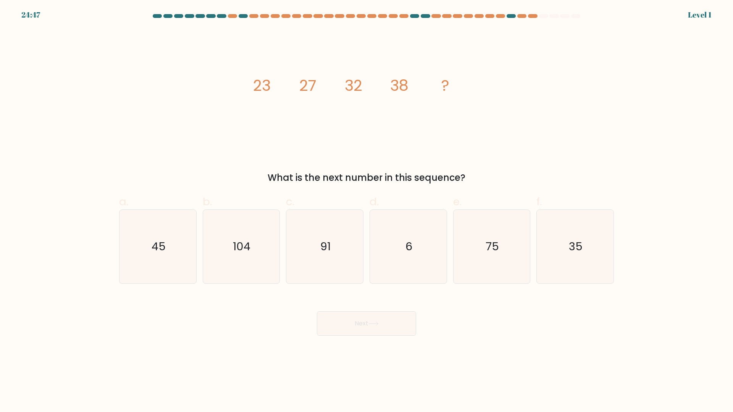
drag, startPoint x: 401, startPoint y: 264, endPoint x: 397, endPoint y: 291, distance: 27.5
click at [401, 269] on icon "6" at bounding box center [409, 247] width 74 height 74
click at [367, 211] on input "d. 6" at bounding box center [367, 208] width 0 height 5
radio input "true"
click at [390, 327] on button "Next" at bounding box center [366, 324] width 99 height 24
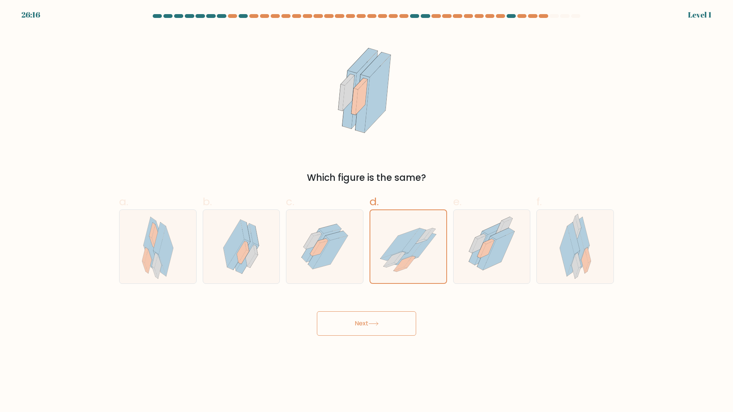
click at [400, 322] on button "Next" at bounding box center [366, 324] width 99 height 24
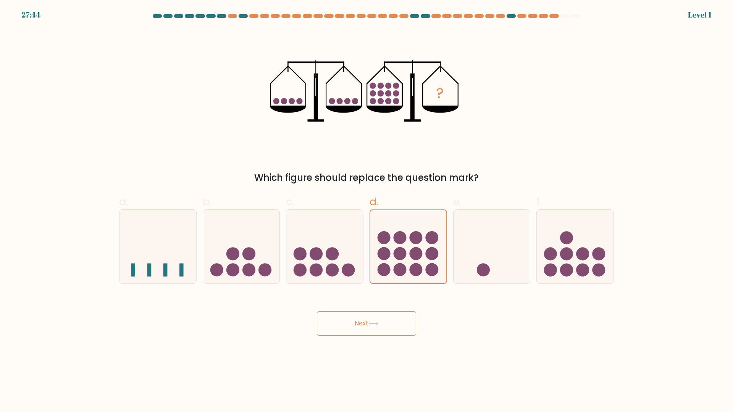
click at [406, 319] on button "Next" at bounding box center [366, 324] width 99 height 24
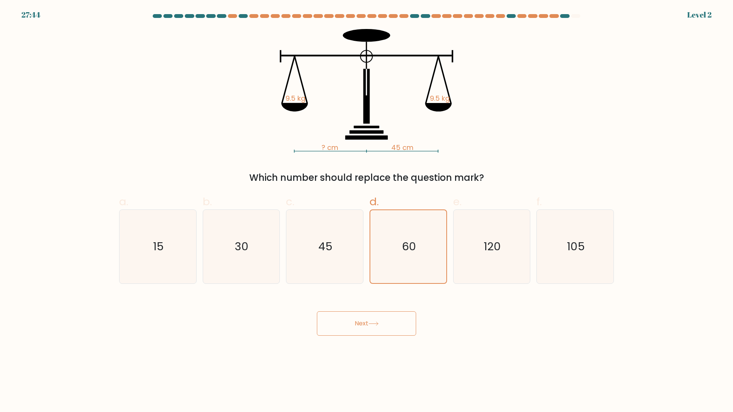
click at [390, 320] on button "Next" at bounding box center [366, 324] width 99 height 24
drag, startPoint x: 413, startPoint y: 257, endPoint x: 395, endPoint y: 310, distance: 55.8
click at [414, 264] on icon "60" at bounding box center [408, 246] width 73 height 73
click at [367, 211] on input "d. 60" at bounding box center [367, 208] width 0 height 5
